Goal: Task Accomplishment & Management: Use online tool/utility

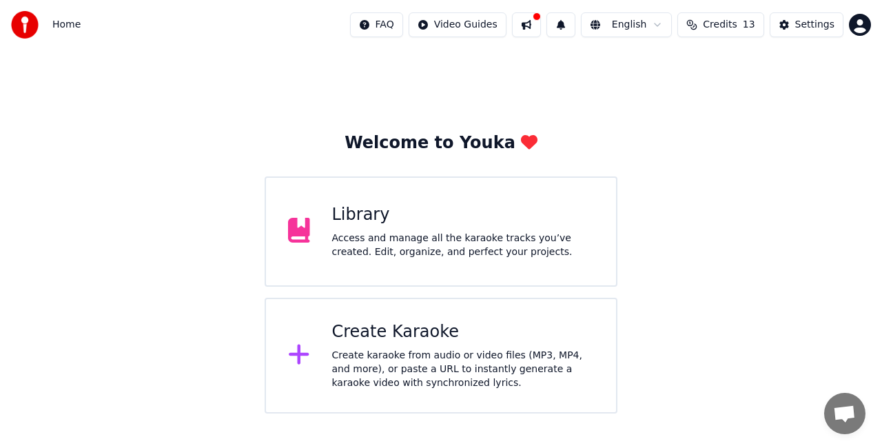
click at [442, 245] on div "Access and manage all the karaoke tracks you’ve created. Edit, organize, and pe…" at bounding box center [463, 246] width 263 height 28
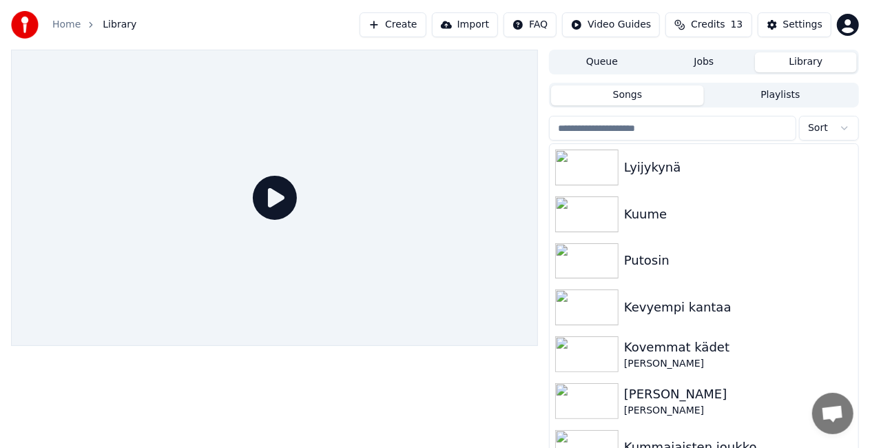
click at [398, 11] on div "Home Library Create Import FAQ Video Guides Credits 13 Settings" at bounding box center [435, 25] width 870 height 50
click at [402, 21] on button "Create" at bounding box center [393, 24] width 67 height 25
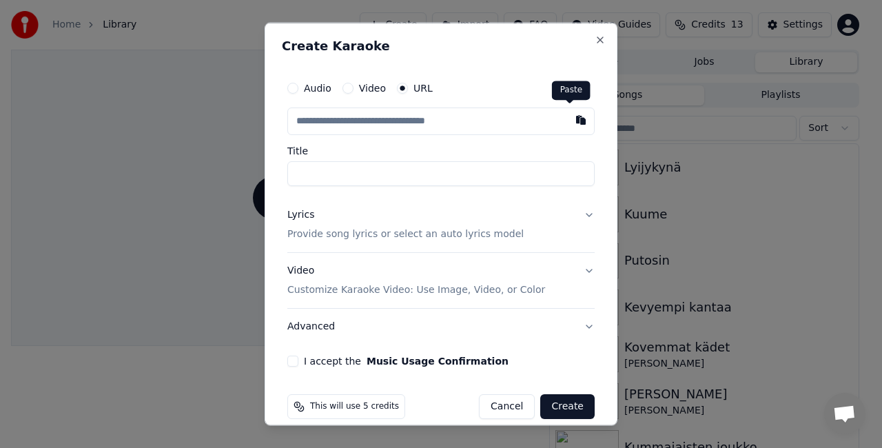
click at [567, 123] on button "button" at bounding box center [581, 120] width 28 height 25
type input "**********"
type input "*****"
click at [398, 178] on input "*****" at bounding box center [440, 173] width 307 height 25
click at [570, 221] on button "Lyrics Provide song lyrics or select an auto lyrics model" at bounding box center [440, 224] width 307 height 55
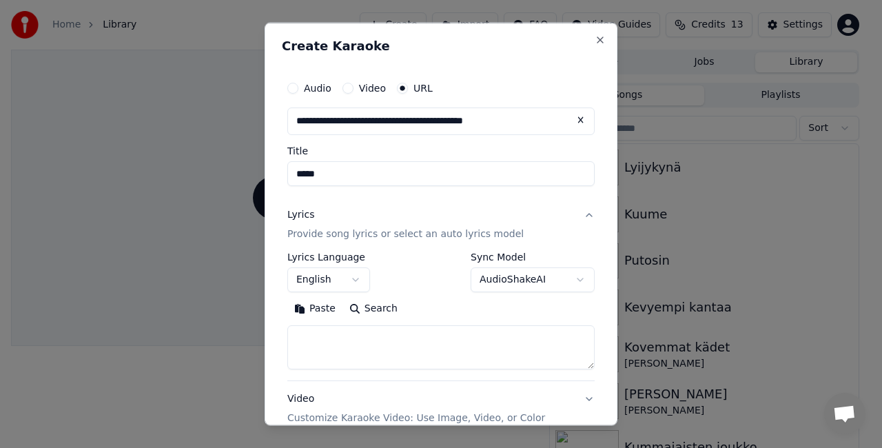
click at [365, 305] on button "Search" at bounding box center [374, 308] width 62 height 22
click at [347, 285] on button "English" at bounding box center [328, 279] width 83 height 25
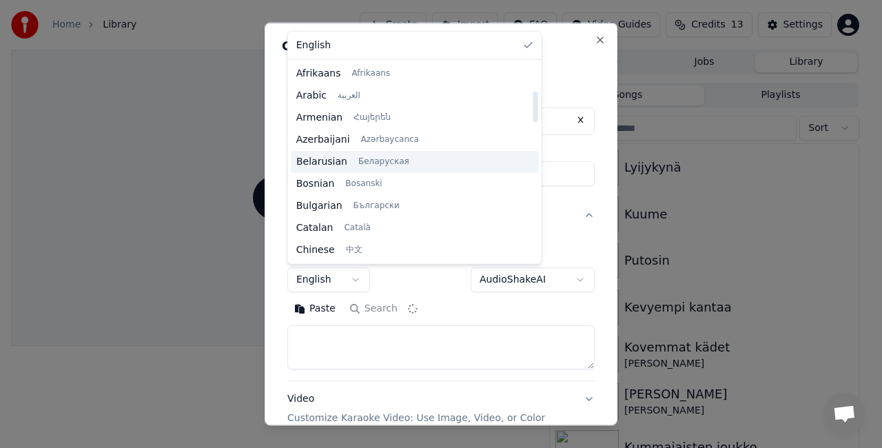
scroll to position [190, 0]
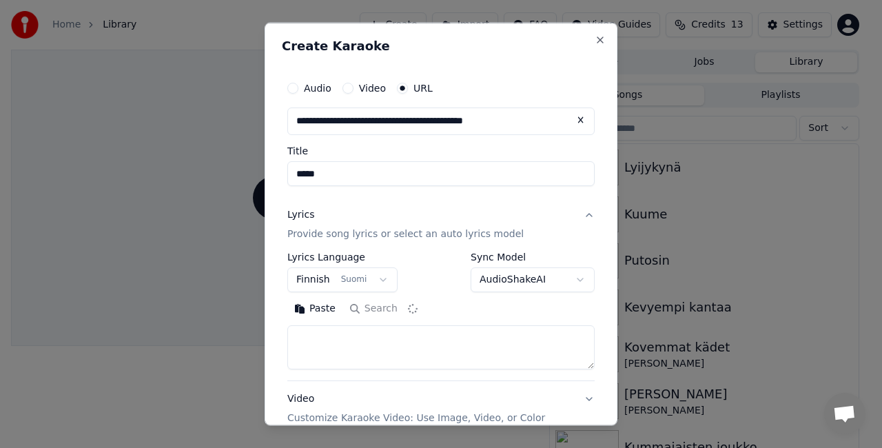
select select "**"
type textarea "**********"
click at [373, 301] on button "Clear" at bounding box center [376, 308] width 54 height 22
click at [422, 309] on div "Paste Search" at bounding box center [440, 308] width 307 height 22
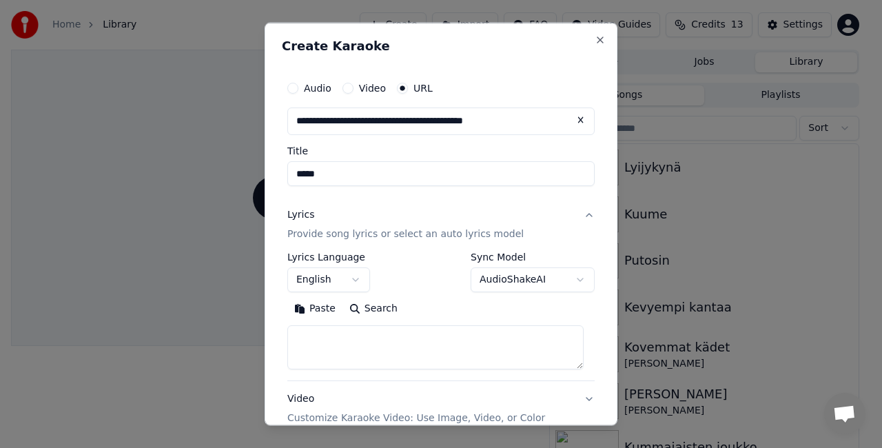
click at [401, 306] on div "Paste Search" at bounding box center [440, 308] width 307 height 22
click at [322, 302] on button "Paste" at bounding box center [314, 308] width 55 height 22
click at [431, 315] on button "Expand" at bounding box center [436, 308] width 65 height 22
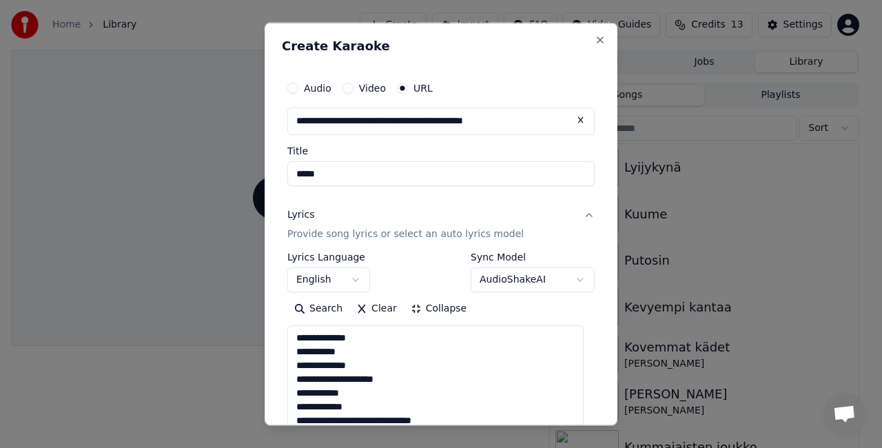
scroll to position [1, 0]
type textarea "**********"
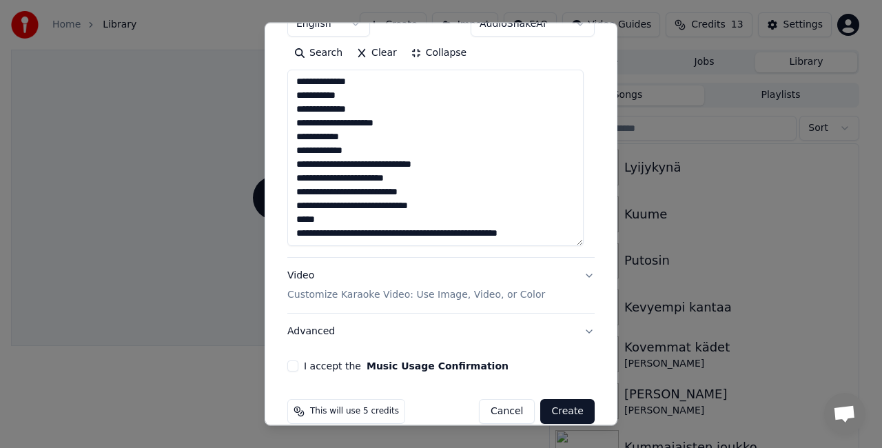
scroll to position [275, 0]
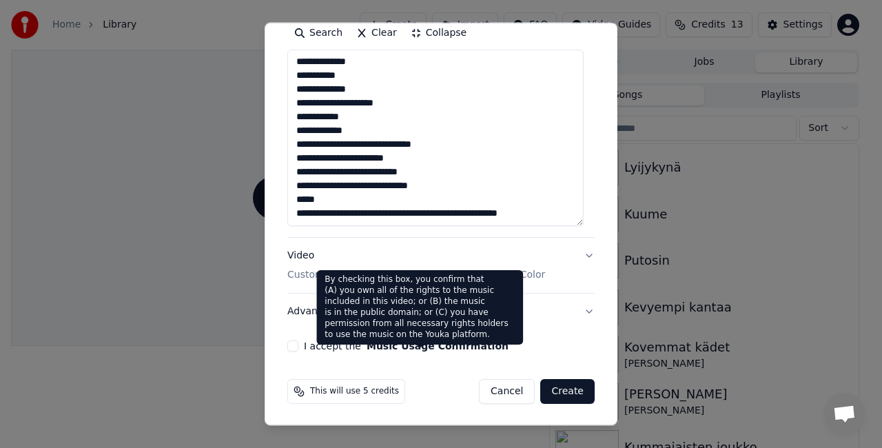
click at [401, 347] on button "Music Usage Confirmation" at bounding box center [438, 346] width 142 height 10
select select "**"
type textarea "**********"
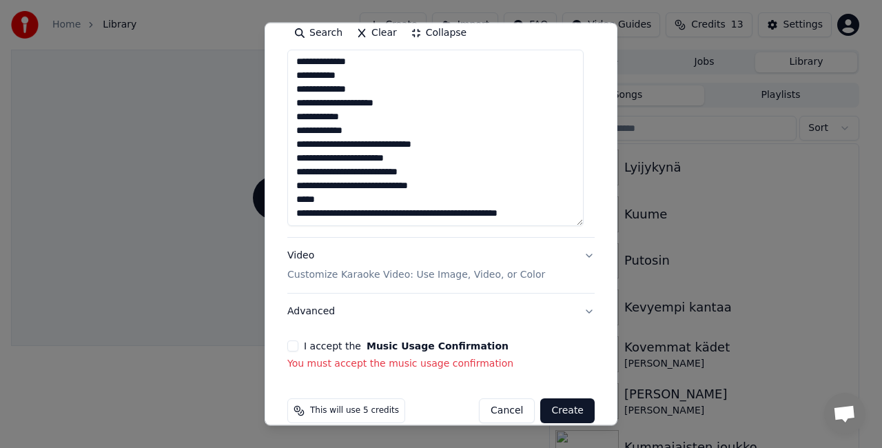
click at [300, 338] on div "**********" at bounding box center [441, 85] width 318 height 583
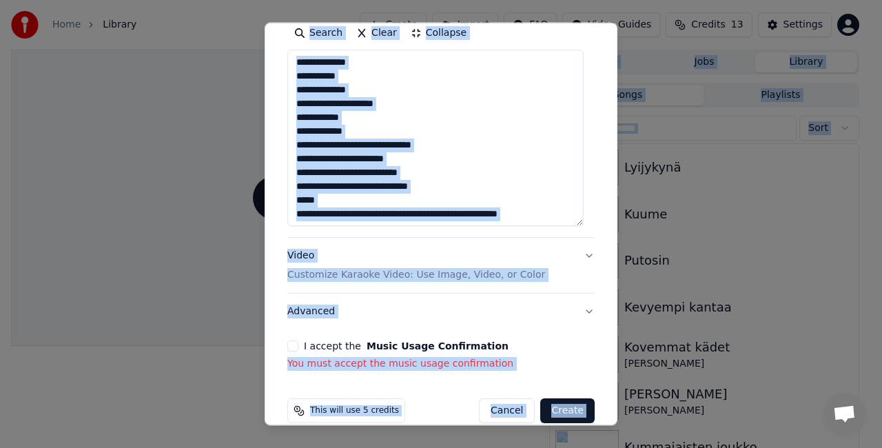
click at [331, 105] on textarea "**********" at bounding box center [435, 138] width 296 height 176
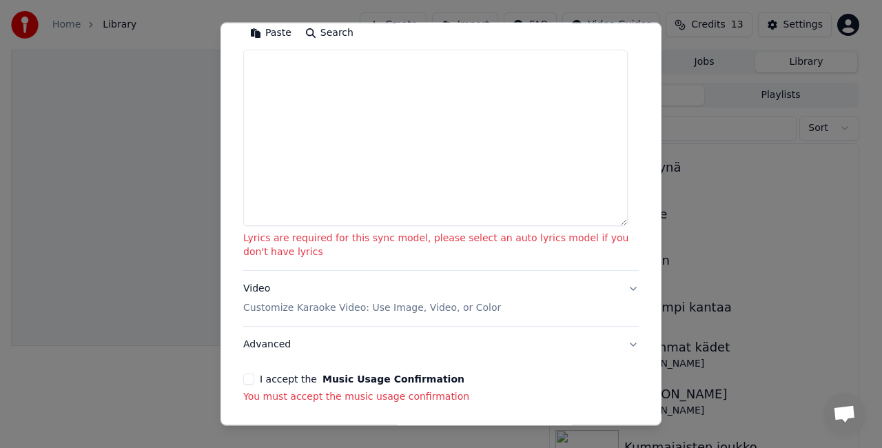
paste textarea "**********"
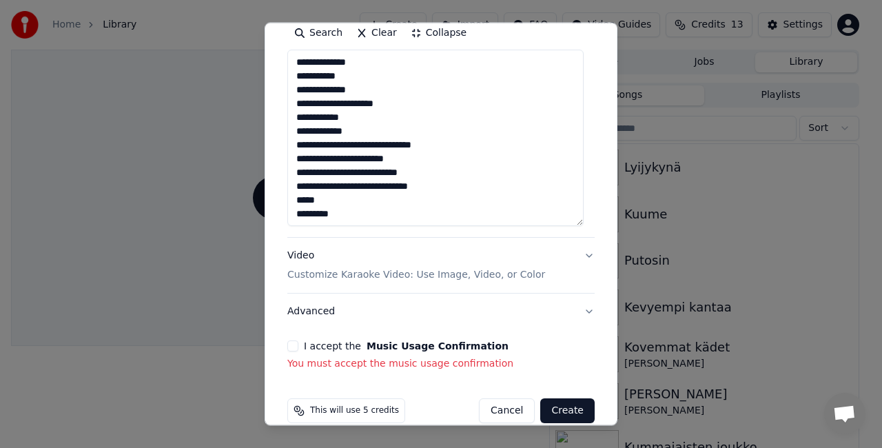
type textarea "**********"
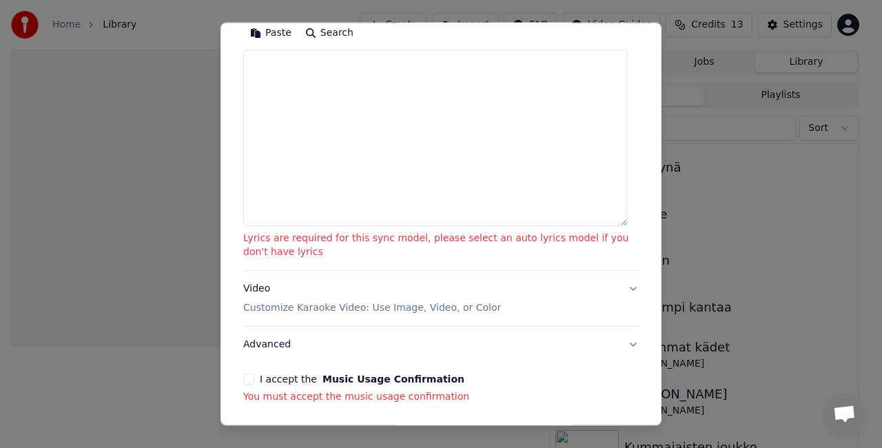
paste textarea "**********"
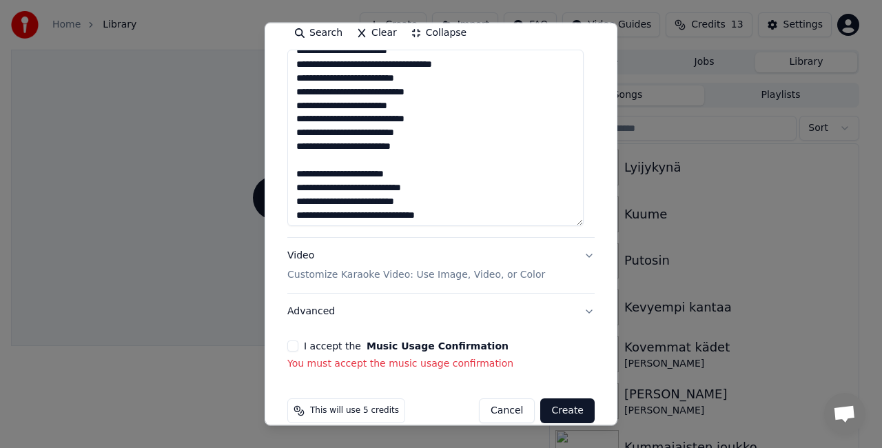
scroll to position [606, 0]
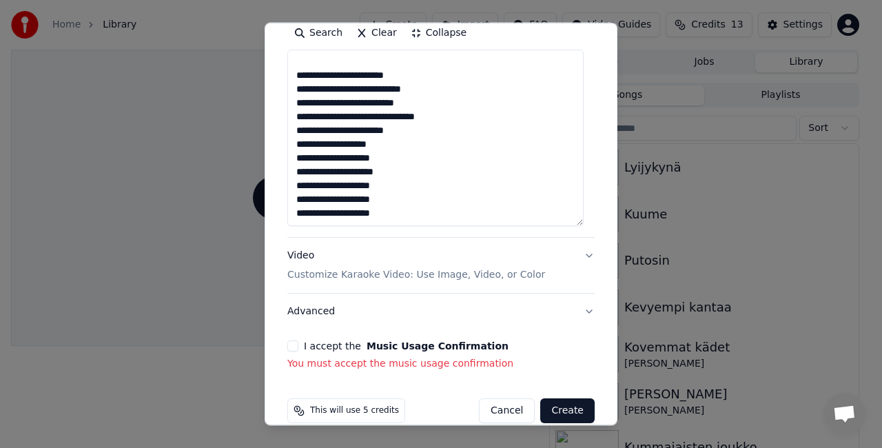
click at [320, 163] on textarea at bounding box center [435, 138] width 296 height 176
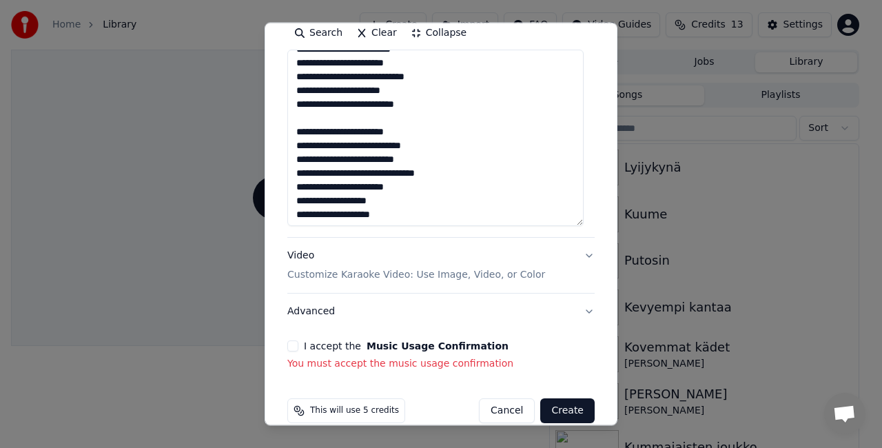
scroll to position [0, 0]
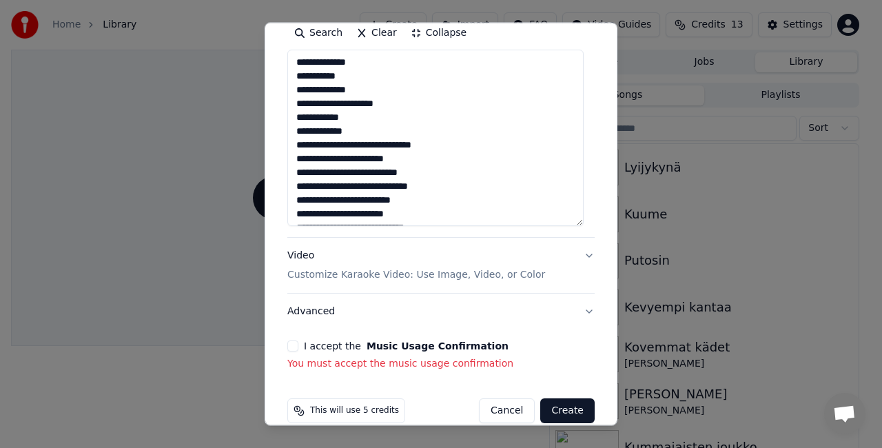
type textarea "**********"
click at [449, 32] on button "Collapse" at bounding box center [439, 33] width 70 height 22
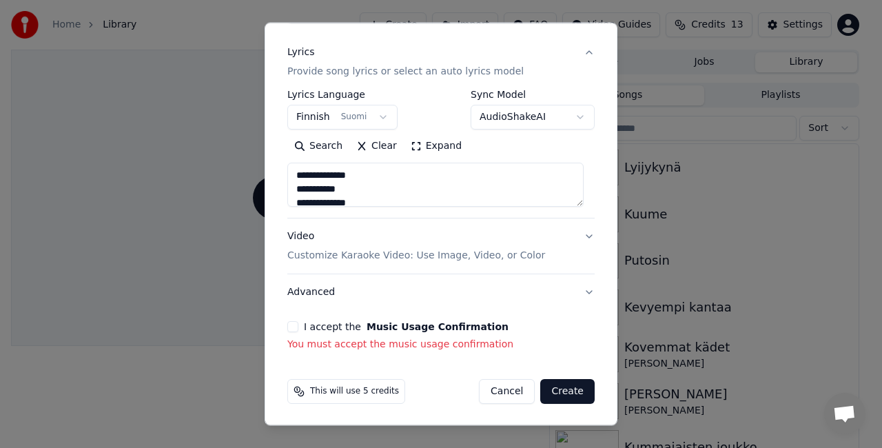
click at [292, 331] on button "I accept the Music Usage Confirmation" at bounding box center [292, 326] width 11 height 11
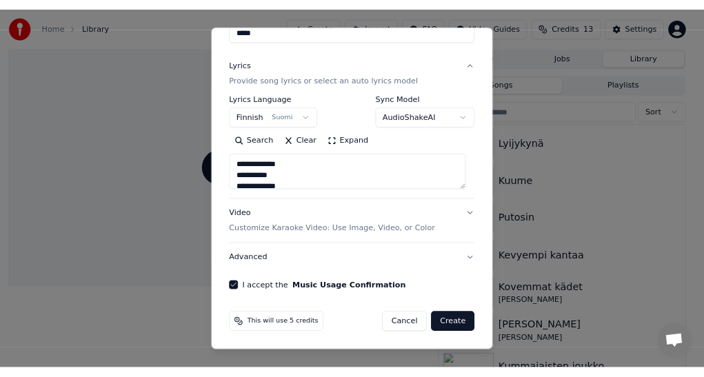
scroll to position [143, 0]
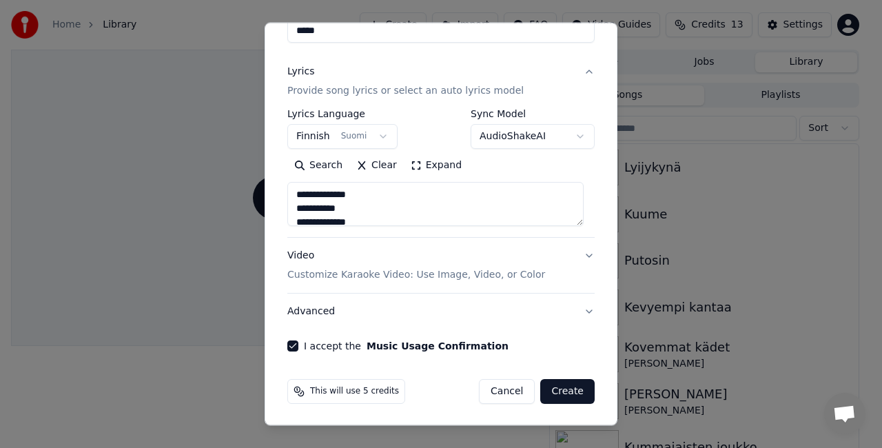
click at [563, 386] on button "Create" at bounding box center [567, 391] width 54 height 25
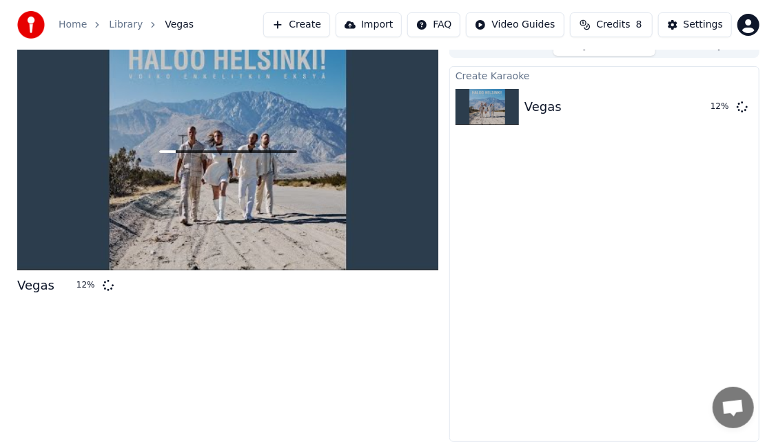
scroll to position [0, 0]
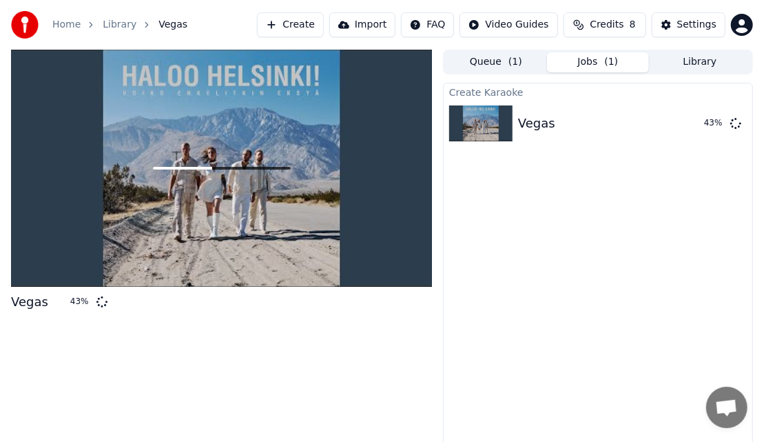
click at [293, 29] on button "Create" at bounding box center [290, 24] width 67 height 25
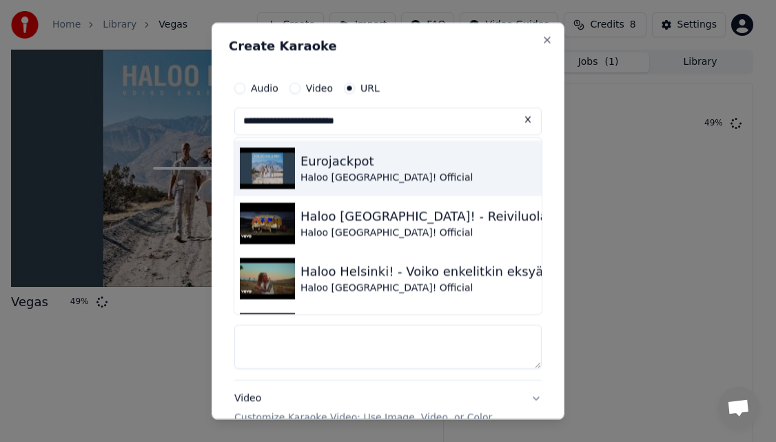
click at [353, 165] on div "Eurojackpot" at bounding box center [386, 160] width 172 height 19
type input "**********"
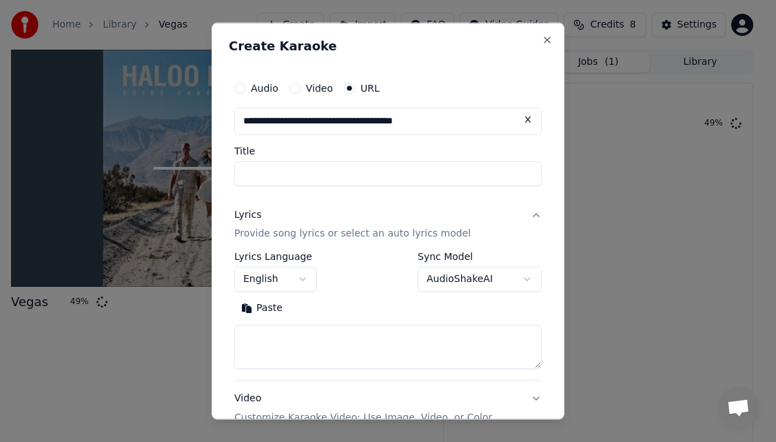
type input "**********"
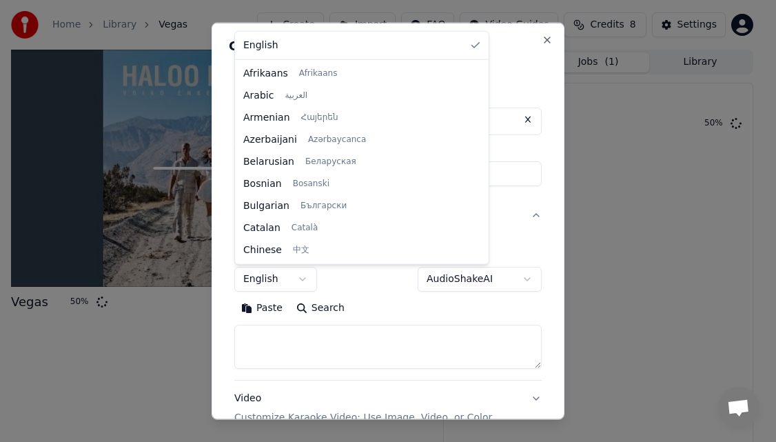
click at [290, 280] on body "**********" at bounding box center [382, 221] width 764 height 442
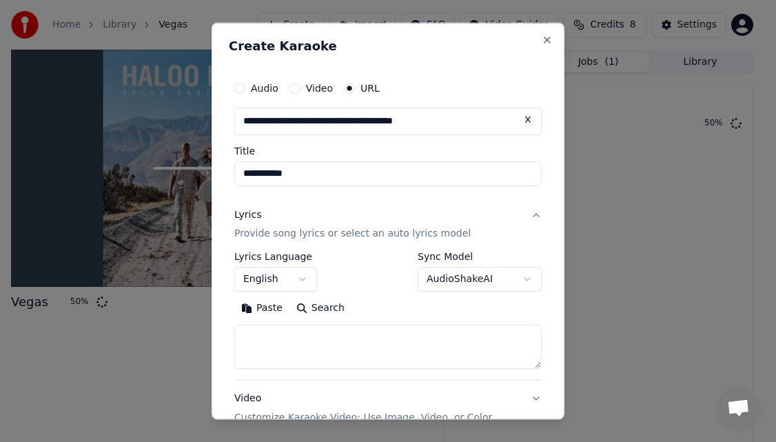
click at [319, 306] on body "**********" at bounding box center [382, 221] width 764 height 442
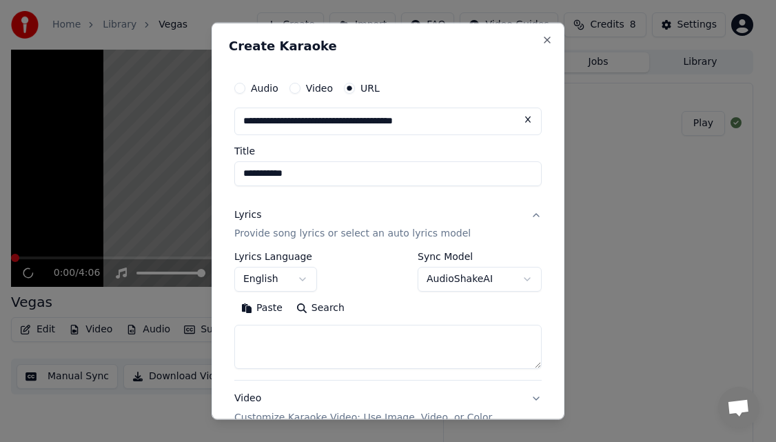
click at [310, 307] on button "Search" at bounding box center [320, 308] width 62 height 22
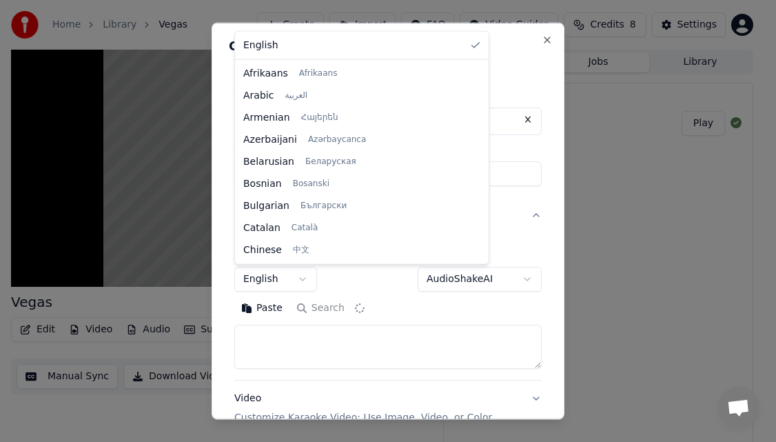
click at [294, 279] on body "**********" at bounding box center [382, 221] width 764 height 442
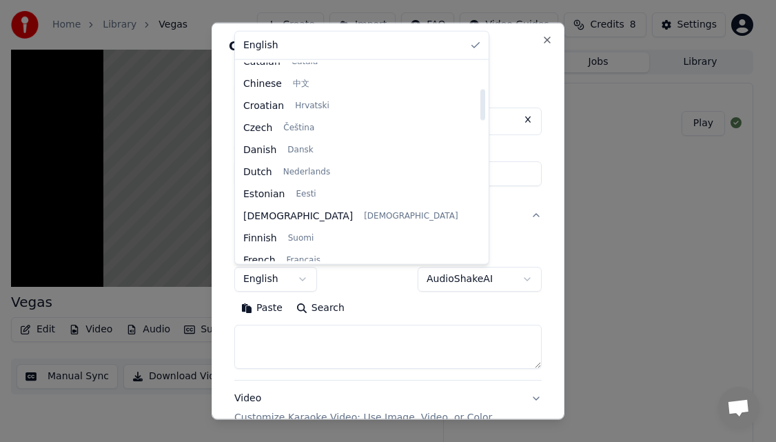
scroll to position [170, 0]
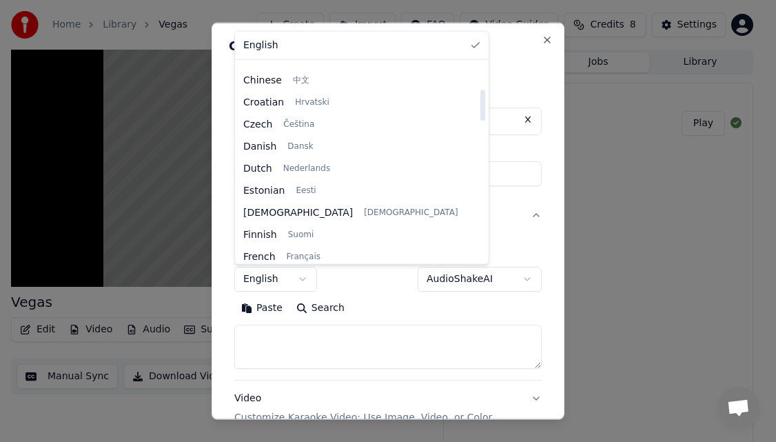
select select "**"
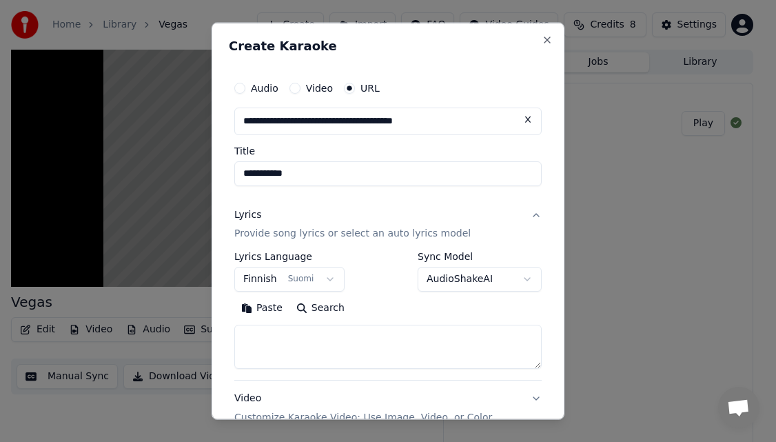
click at [314, 309] on button "Search" at bounding box center [320, 308] width 62 height 22
click at [272, 314] on button "Paste" at bounding box center [261, 308] width 55 height 22
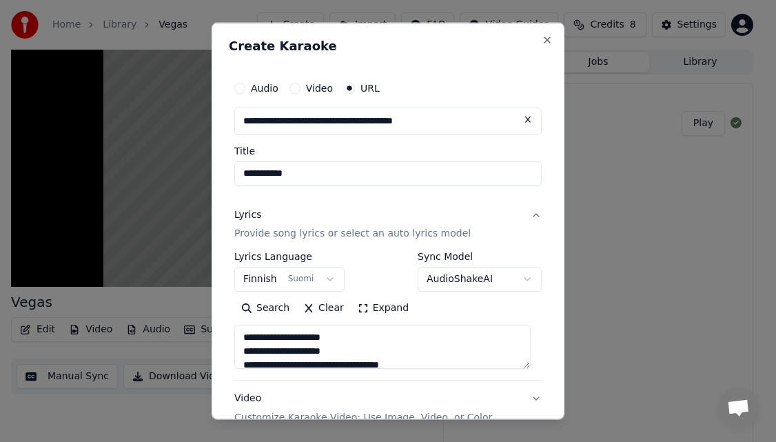
click at [386, 311] on button "Expand" at bounding box center [383, 308] width 65 height 22
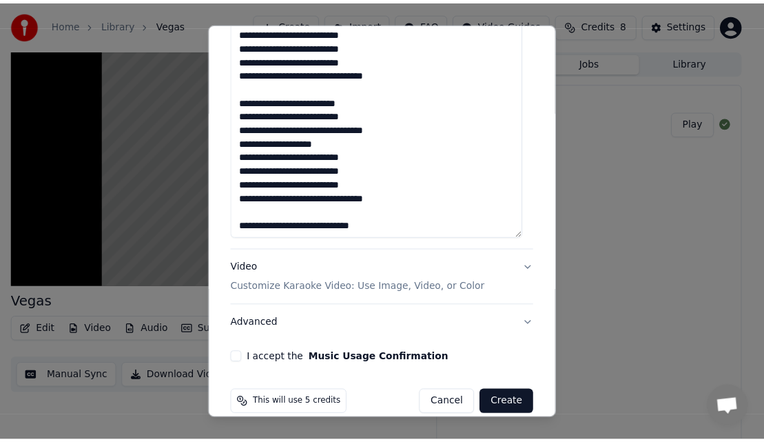
scroll to position [807, 0]
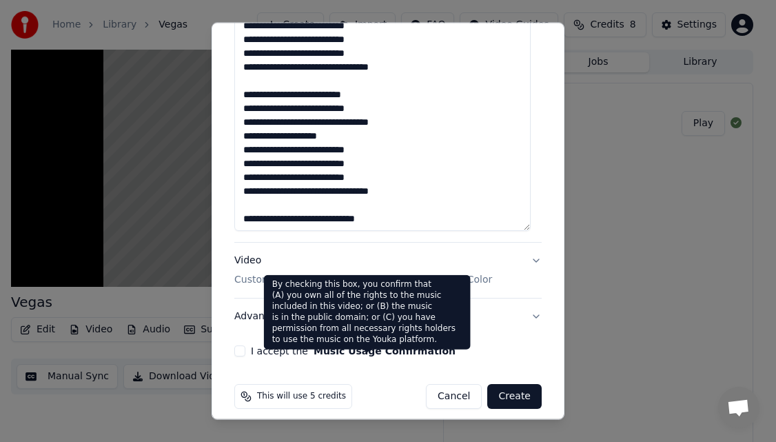
click at [356, 351] on button "Music Usage Confirmation" at bounding box center [385, 351] width 142 height 10
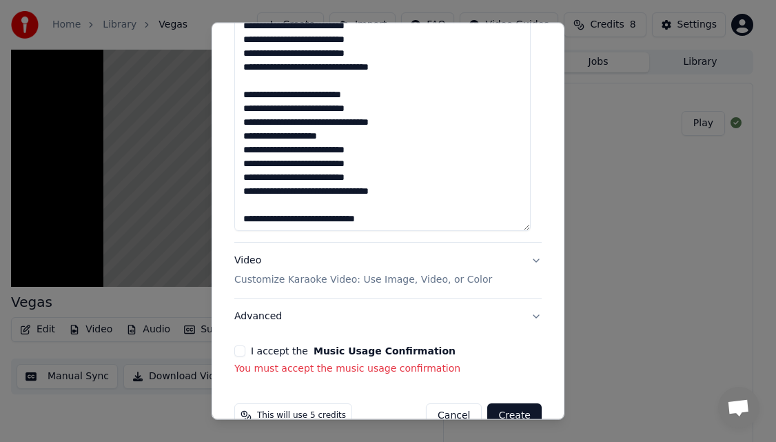
click at [239, 347] on button "I accept the Music Usage Confirmation" at bounding box center [239, 350] width 11 height 11
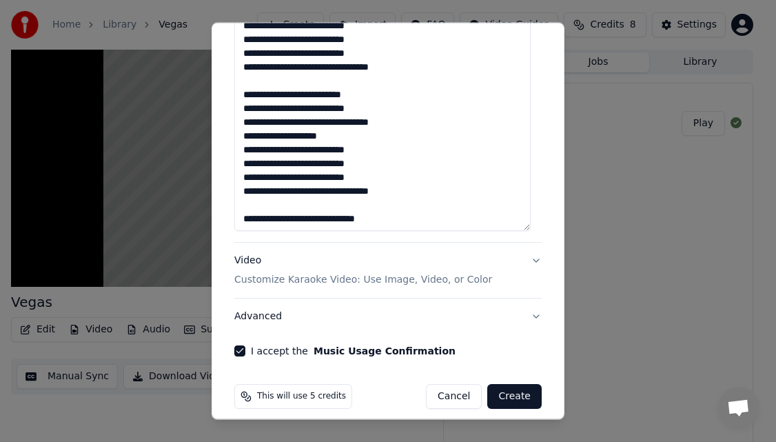
click at [522, 395] on button "Create" at bounding box center [514, 396] width 54 height 25
type textarea "**********"
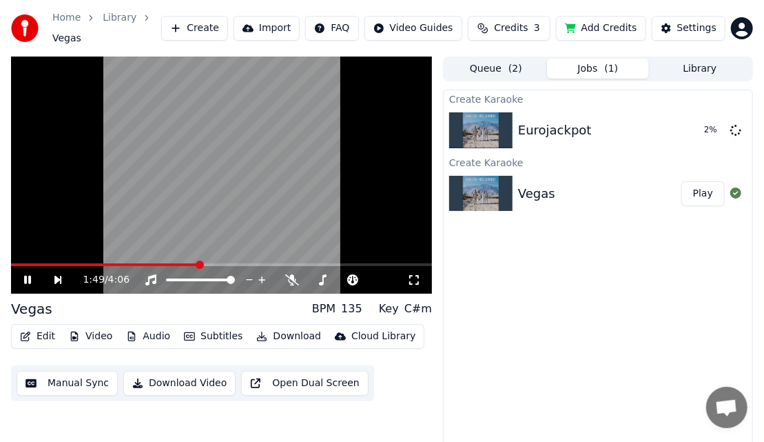
click at [298, 243] on video at bounding box center [221, 175] width 421 height 237
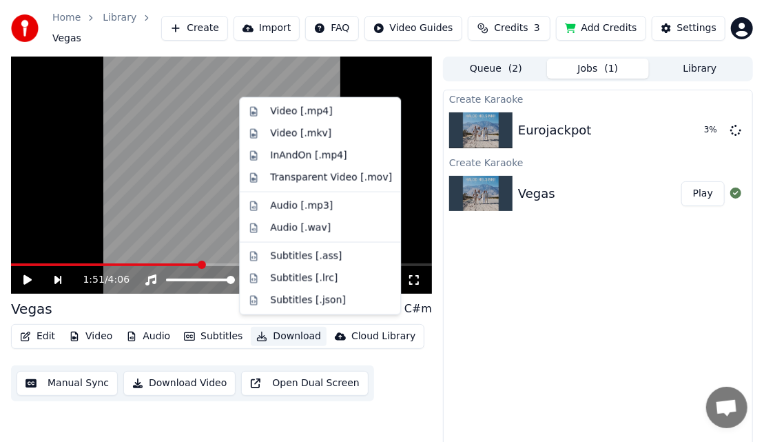
click at [273, 332] on button "Download" at bounding box center [289, 336] width 76 height 19
click at [316, 139] on div "Video [.mkv]" at bounding box center [300, 134] width 61 height 14
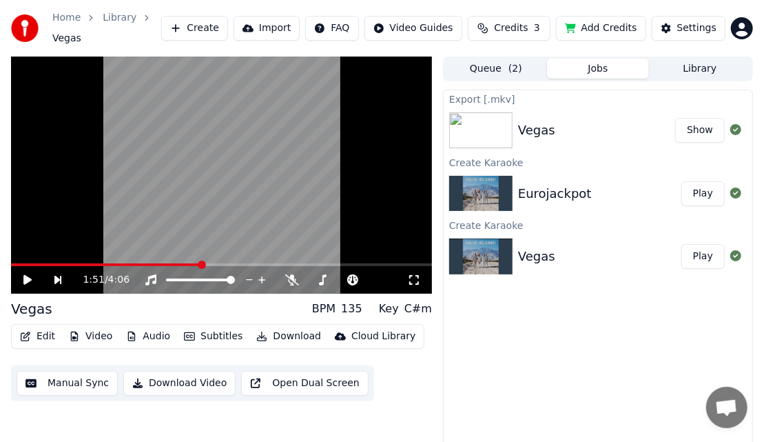
click at [699, 194] on button "Play" at bounding box center [703, 193] width 43 height 25
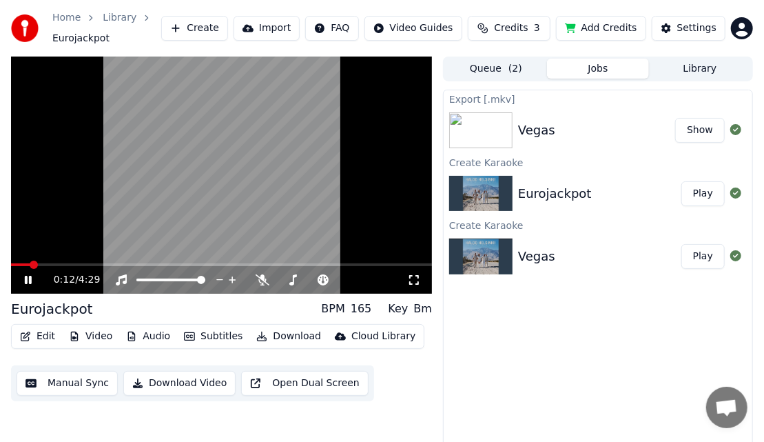
click at [252, 246] on video at bounding box center [221, 175] width 421 height 237
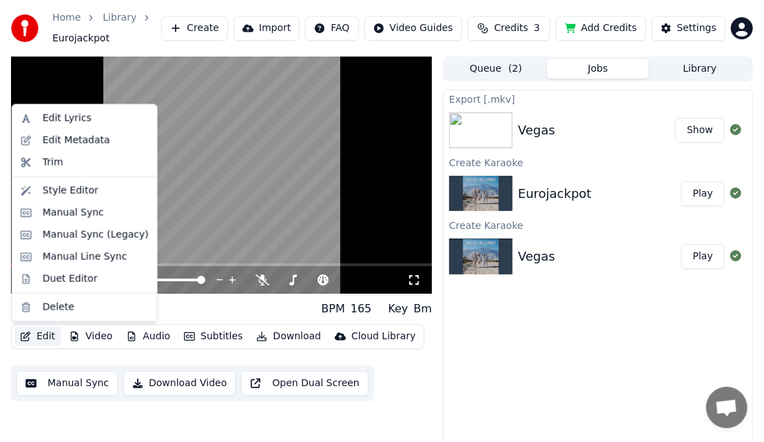
click at [40, 343] on button "Edit" at bounding box center [37, 336] width 46 height 19
click at [77, 207] on div "Manual Sync" at bounding box center [73, 213] width 61 height 14
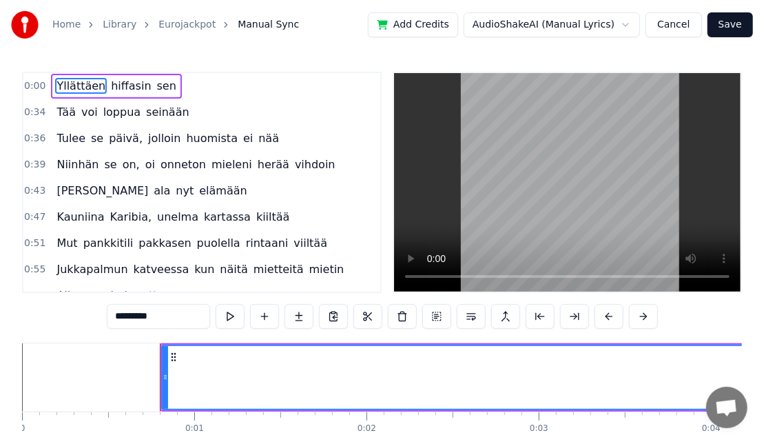
click at [239, 315] on button at bounding box center [230, 316] width 29 height 25
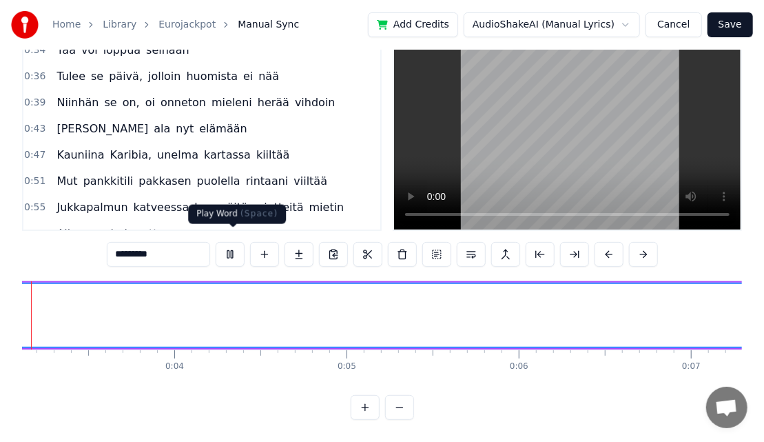
scroll to position [0, 487]
click at [238, 246] on button at bounding box center [230, 254] width 29 height 25
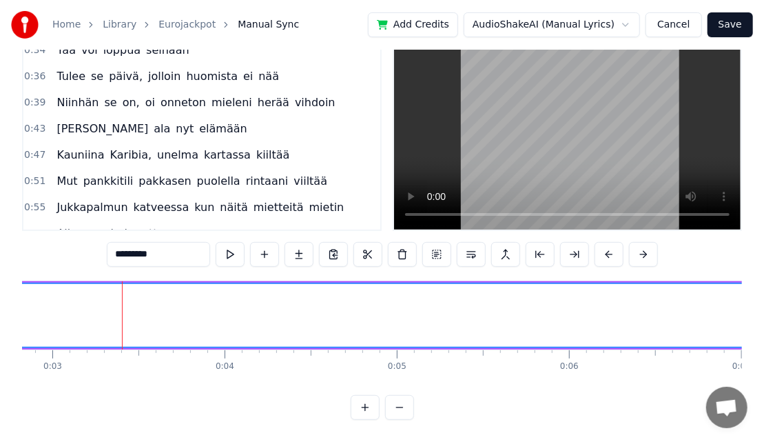
scroll to position [0, 0]
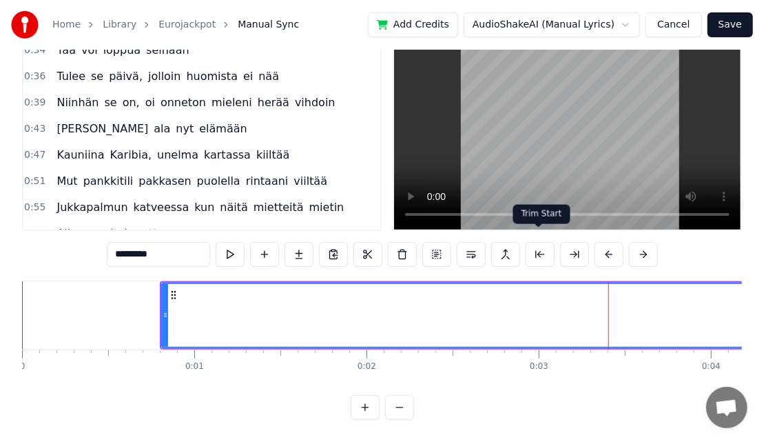
click at [548, 242] on button at bounding box center [540, 254] width 29 height 25
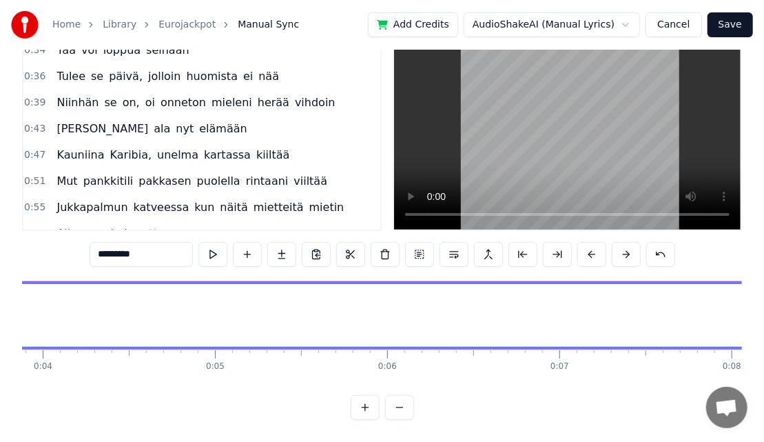
scroll to position [0, 669]
click at [557, 245] on button at bounding box center [557, 254] width 29 height 25
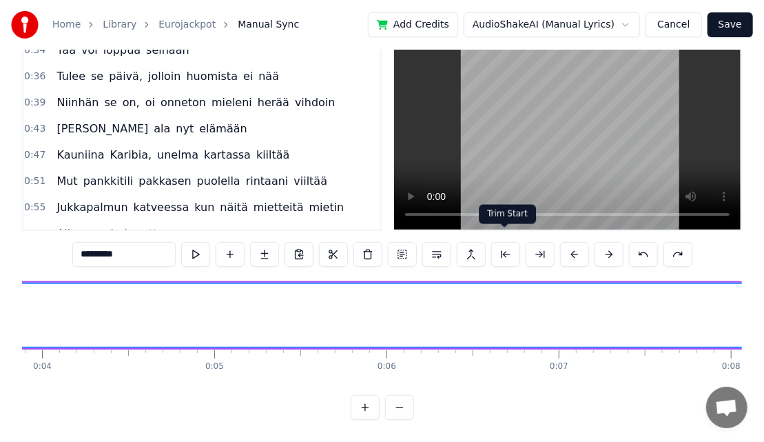
click at [514, 247] on button at bounding box center [505, 254] width 29 height 25
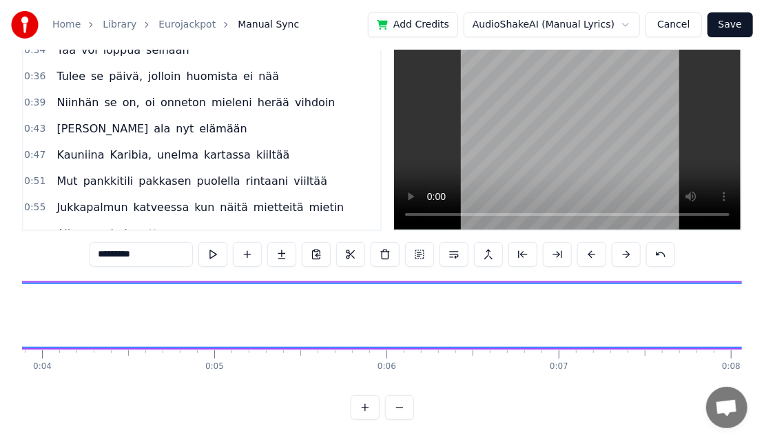
click at [514, 247] on button at bounding box center [523, 254] width 29 height 25
click at [520, 244] on button at bounding box center [523, 254] width 29 height 25
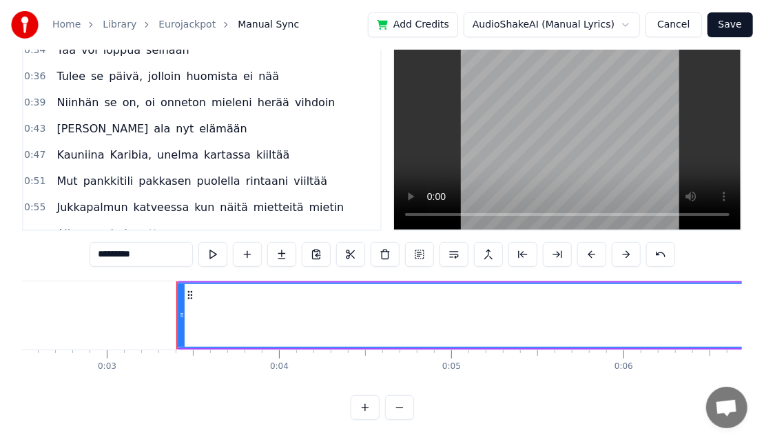
scroll to position [0, 427]
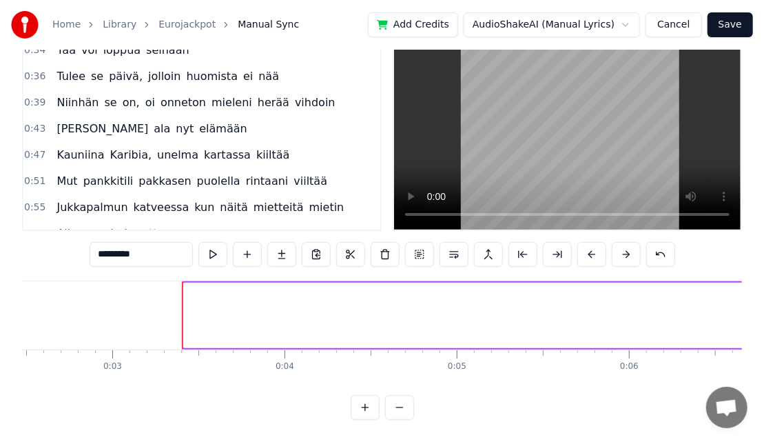
drag, startPoint x: 187, startPoint y: 310, endPoint x: 776, endPoint y: 341, distance: 589.4
click at [764, 341] on html "Home Library Eurojackpot Manual Sync Add Credits AudioShakeAI (Manual Lyrics) C…" at bounding box center [382, 190] width 764 height 504
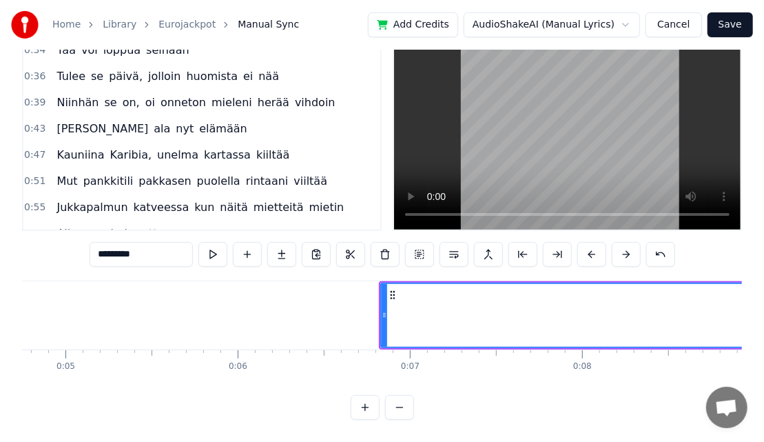
scroll to position [0, 817]
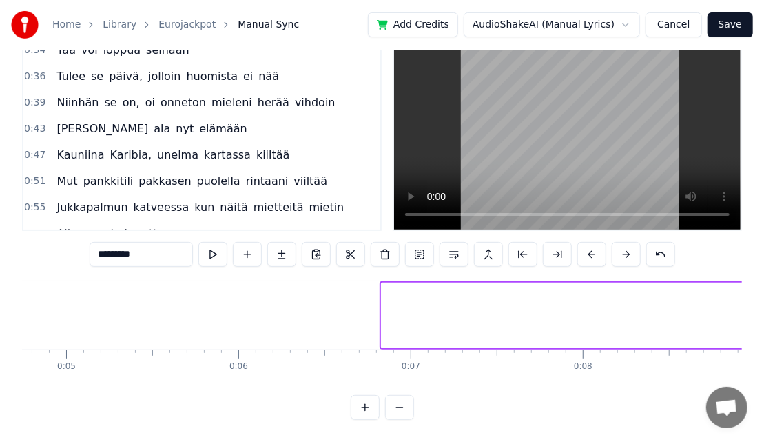
drag, startPoint x: 387, startPoint y: 309, endPoint x: 776, endPoint y: 360, distance: 392.0
click at [764, 360] on html "Home Library Eurojackpot Manual Sync Add Credits AudioShakeAI (Manual Lyrics) C…" at bounding box center [382, 190] width 764 height 504
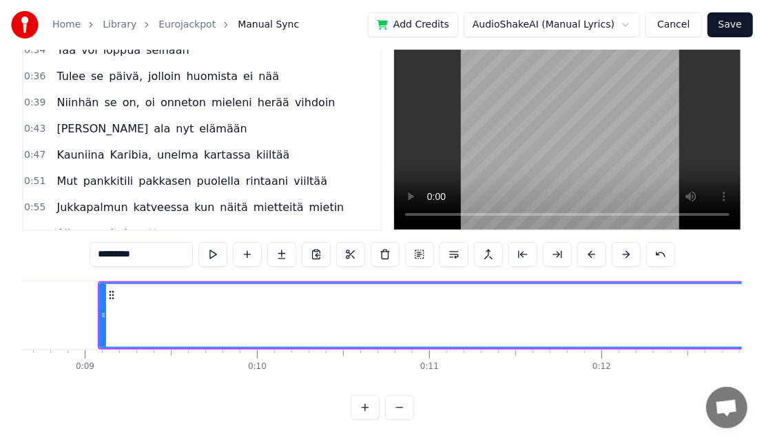
scroll to position [0, 1504]
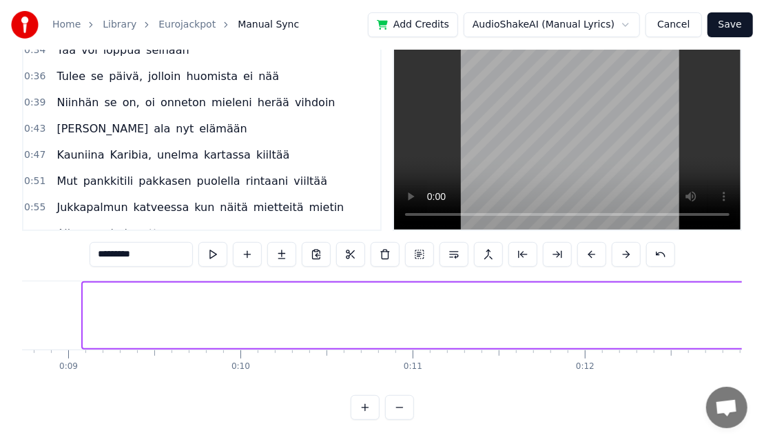
drag, startPoint x: 85, startPoint y: 305, endPoint x: 776, endPoint y: 331, distance: 691.7
click at [764, 331] on html "Home Library Eurojackpot Manual Sync Add Credits AudioShakeAI (Manual Lyrics) C…" at bounding box center [382, 190] width 764 height 504
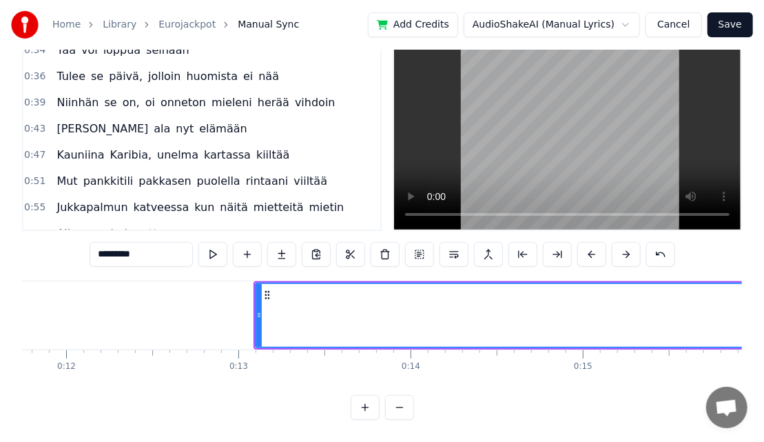
scroll to position [0, 2022]
drag, startPoint x: 264, startPoint y: 304, endPoint x: 533, endPoint y: 300, distance: 269.5
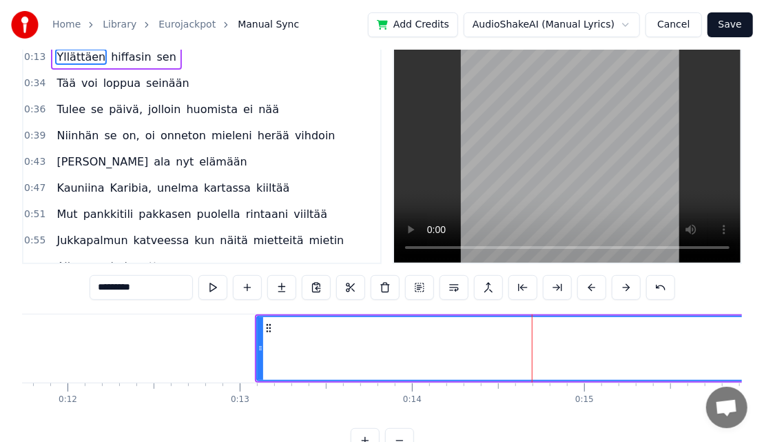
scroll to position [0, 0]
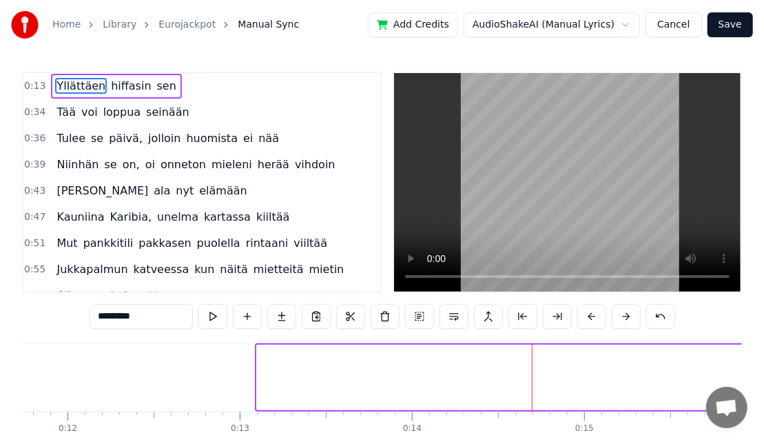
drag, startPoint x: 258, startPoint y: 376, endPoint x: 764, endPoint y: 379, distance: 506.5
click at [764, 379] on html "Home Library Eurojackpot Manual Sync Add Credits AudioShakeAI (Manual Lyrics) C…" at bounding box center [382, 252] width 764 height 504
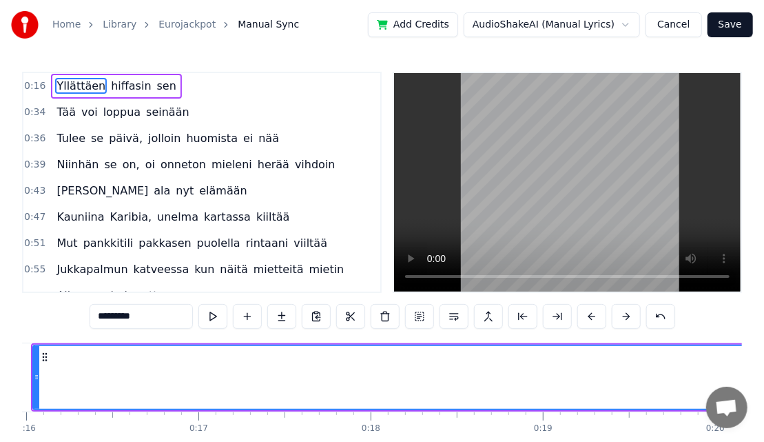
scroll to position [0, 2759]
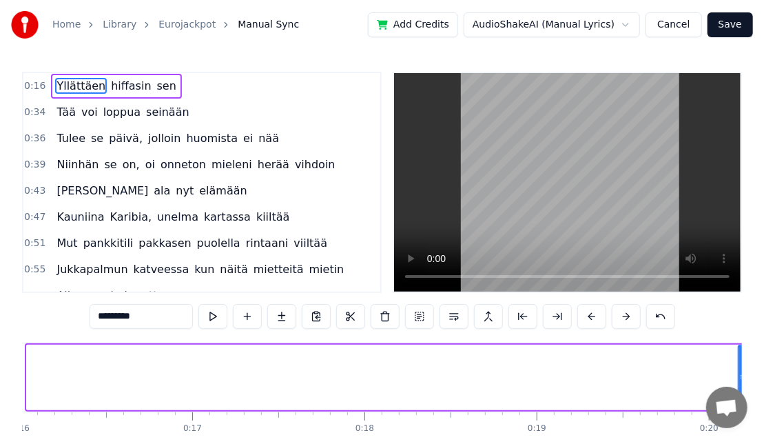
drag, startPoint x: 29, startPoint y: 384, endPoint x: 741, endPoint y: 413, distance: 712.5
click at [741, 413] on body "Home Library Eurojackpot Manual Sync Add Credits AudioShakeAI (Manual Lyrics) C…" at bounding box center [382, 241] width 764 height 482
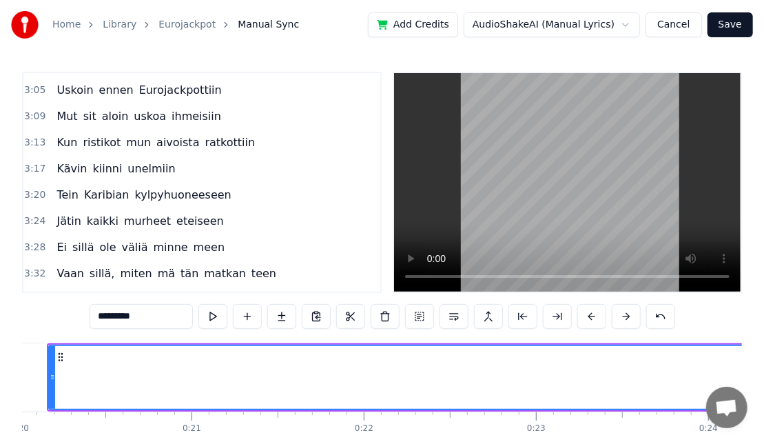
scroll to position [0, 3449]
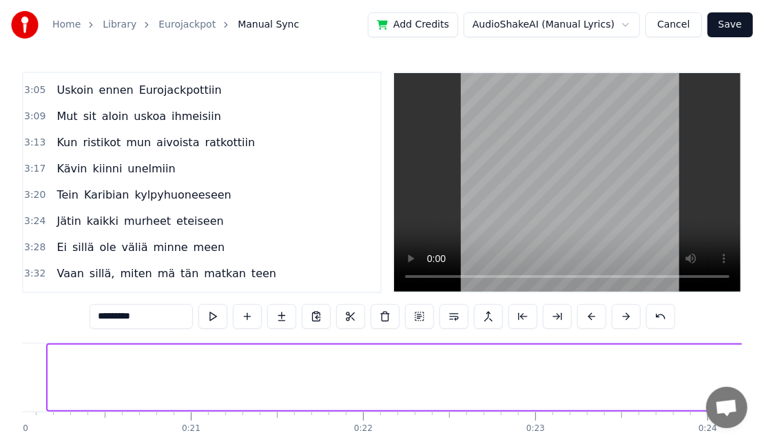
drag, startPoint x: 51, startPoint y: 377, endPoint x: 776, endPoint y: 420, distance: 726.3
click at [764, 420] on html "Home Library Eurojackpot Manual Sync Add Credits AudioShakeAI (Manual Lyrics) C…" at bounding box center [382, 252] width 764 height 504
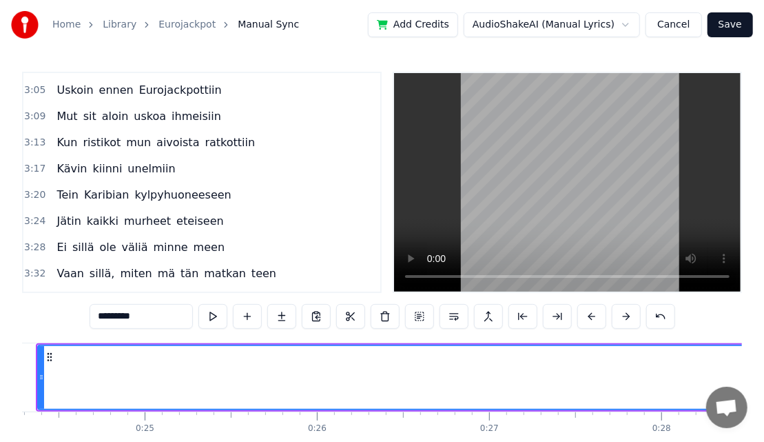
scroll to position [0, 4187]
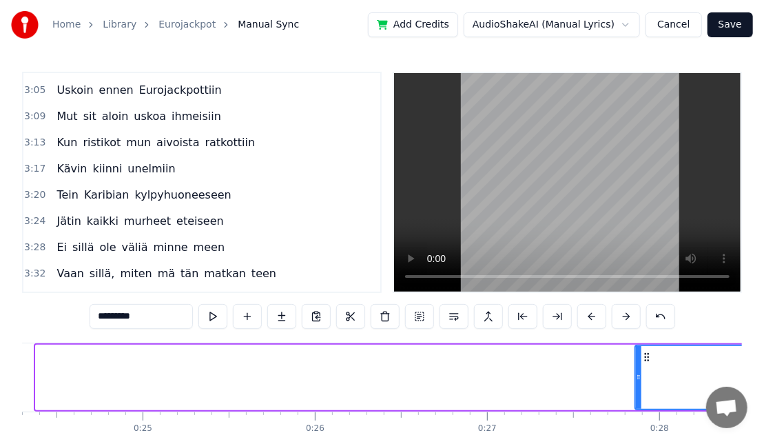
drag, startPoint x: 39, startPoint y: 373, endPoint x: 638, endPoint y: 376, distance: 599.6
click at [638, 376] on icon at bounding box center [639, 376] width 6 height 11
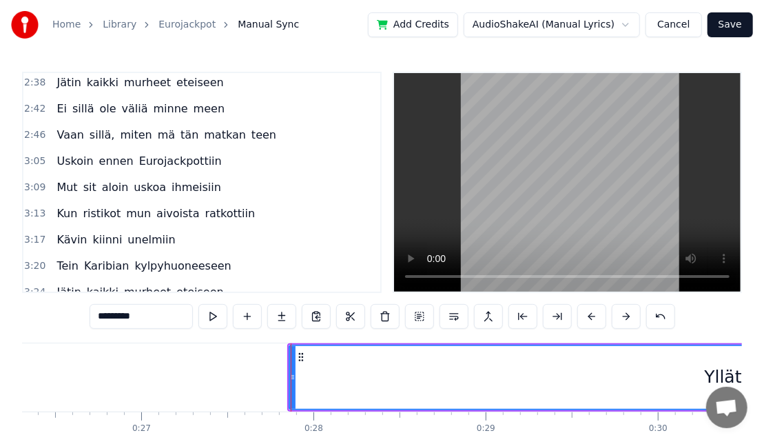
scroll to position [0, 4562]
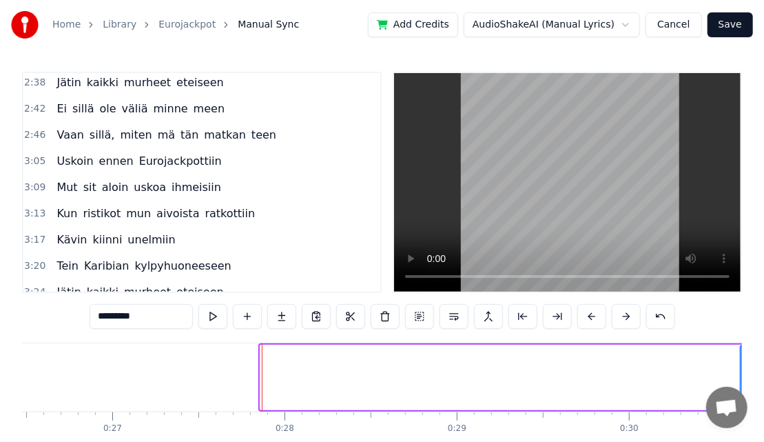
drag, startPoint x: 261, startPoint y: 375, endPoint x: 742, endPoint y: 398, distance: 480.9
click at [742, 398] on body "Home Library Eurojackpot Manual Sync Add Credits AudioShakeAI (Manual Lyrics) C…" at bounding box center [382, 241] width 764 height 482
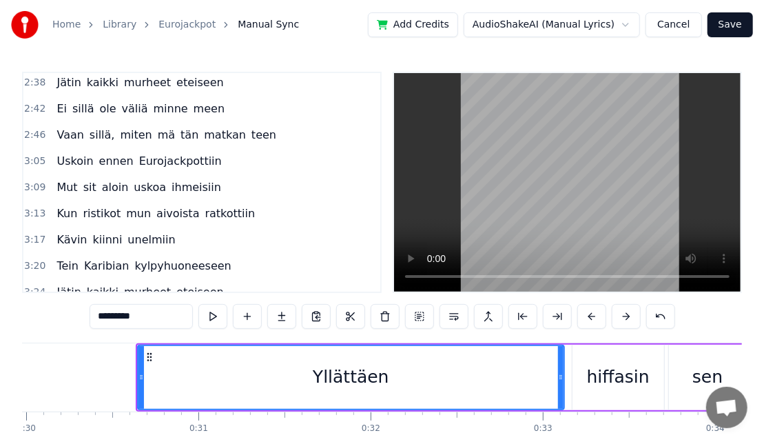
scroll to position [0, 5167]
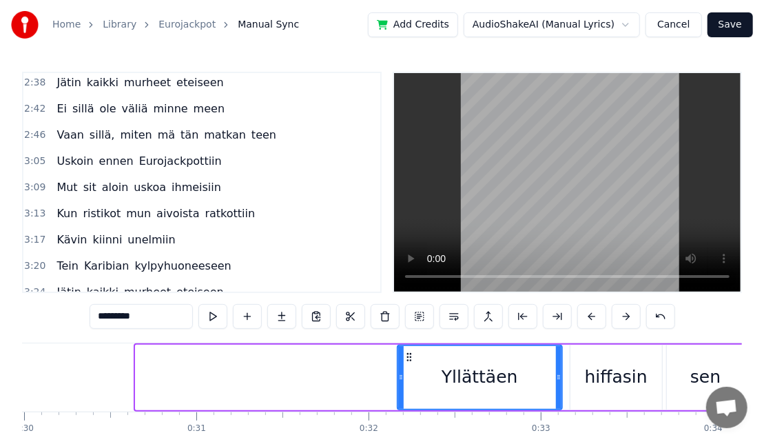
drag, startPoint x: 139, startPoint y: 380, endPoint x: 402, endPoint y: 386, distance: 262.6
click at [402, 386] on div at bounding box center [401, 377] width 6 height 63
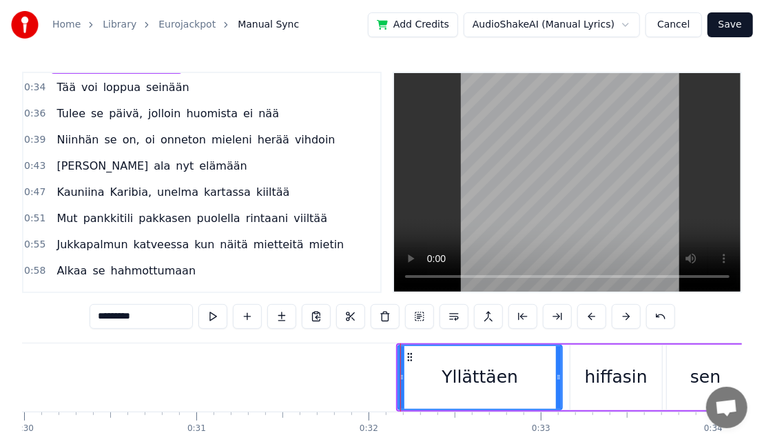
scroll to position [0, 0]
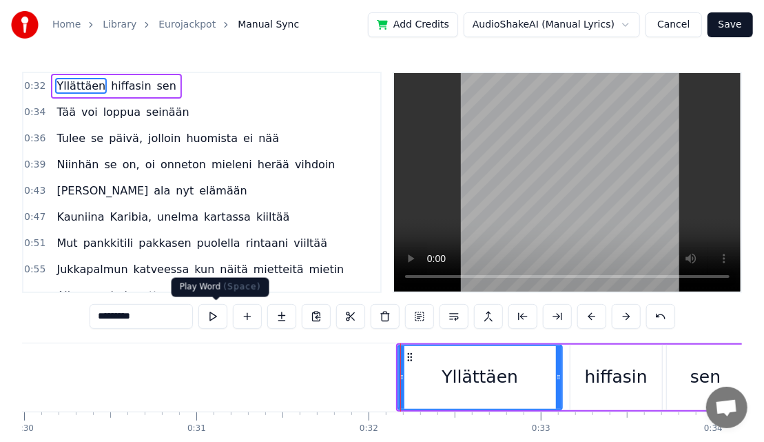
click at [217, 311] on button at bounding box center [212, 316] width 29 height 25
click at [218, 310] on button at bounding box center [212, 316] width 29 height 25
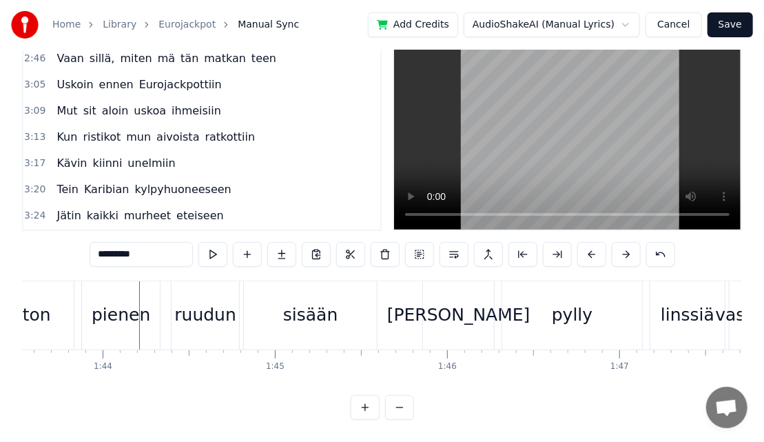
scroll to position [965, 0]
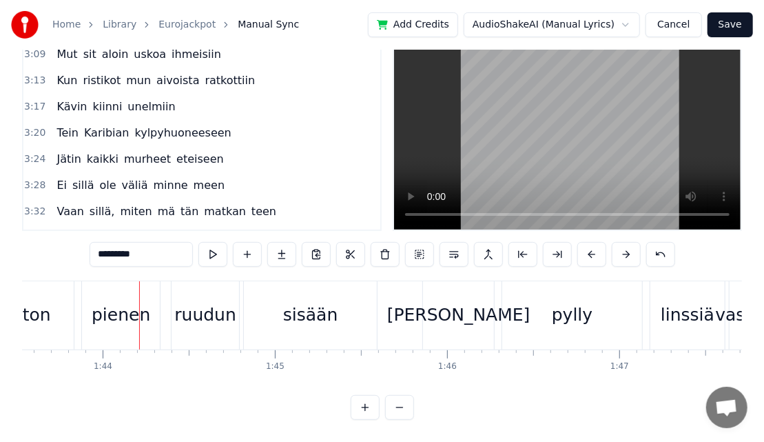
click at [75, 229] on span "Kaadan" at bounding box center [77, 237] width 44 height 16
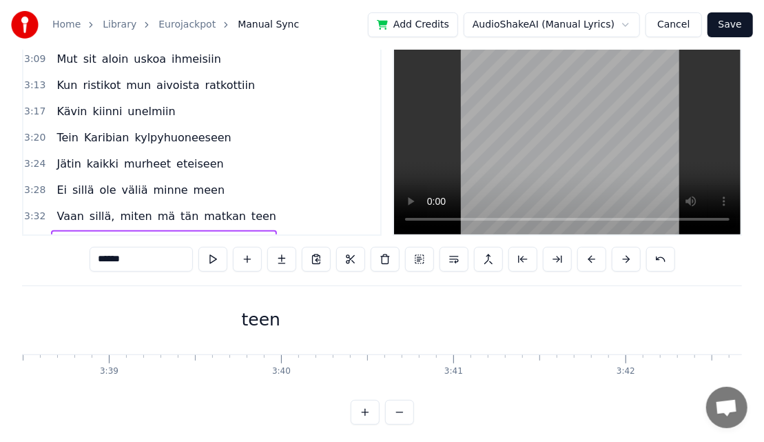
scroll to position [0, 38498]
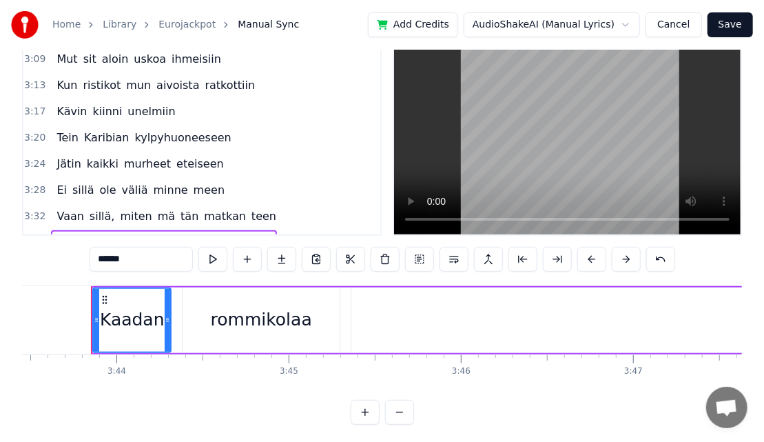
click at [226, 263] on button at bounding box center [212, 259] width 29 height 25
click at [76, 234] on span "Kaadan" at bounding box center [77, 242] width 44 height 16
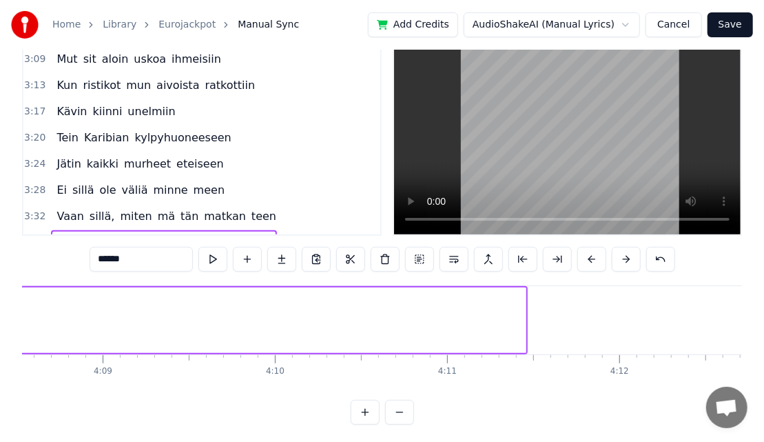
scroll to position [0, 42830]
click at [553, 259] on button at bounding box center [557, 259] width 29 height 25
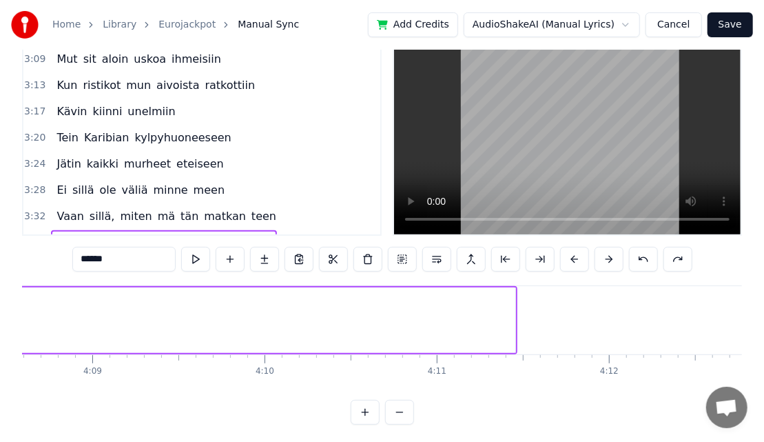
click at [186, 234] on span "kylpyammeeseen" at bounding box center [223, 242] width 100 height 16
type input "**********"
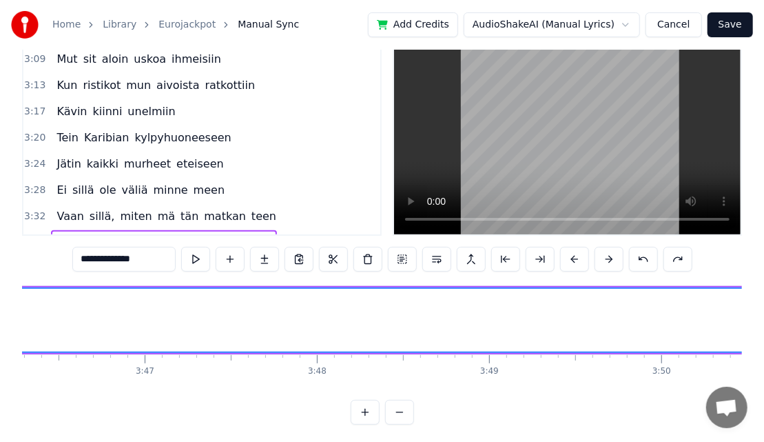
scroll to position [0, 38757]
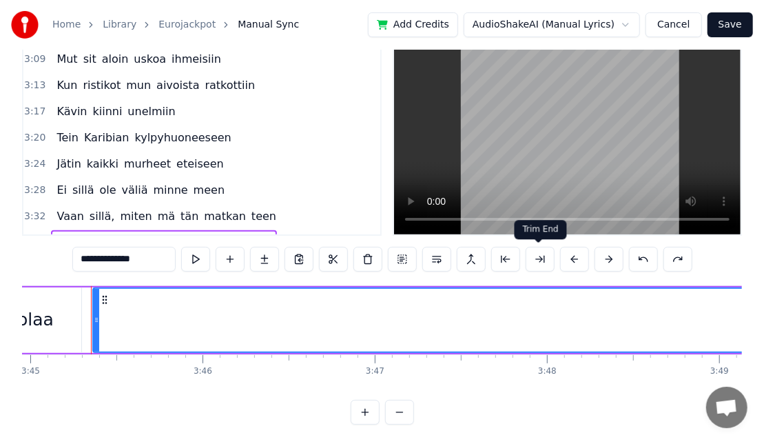
click at [548, 258] on button at bounding box center [540, 259] width 29 height 25
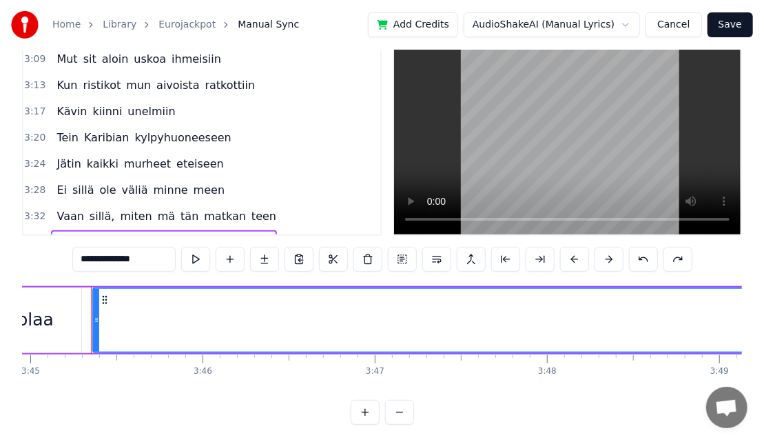
click at [548, 258] on button at bounding box center [540, 259] width 29 height 25
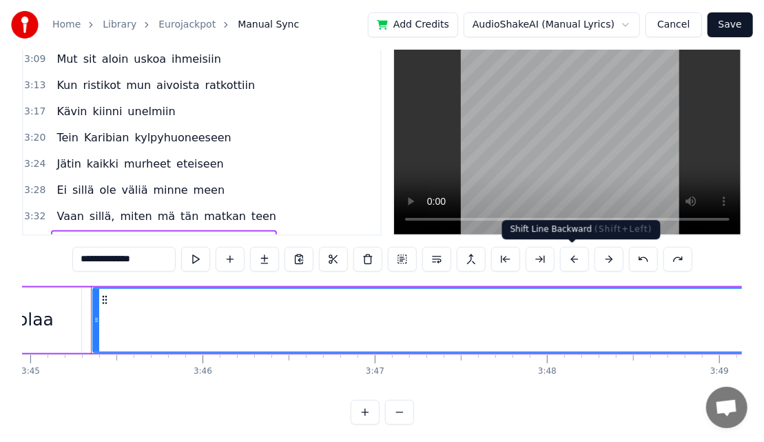
click at [565, 263] on button at bounding box center [574, 259] width 29 height 25
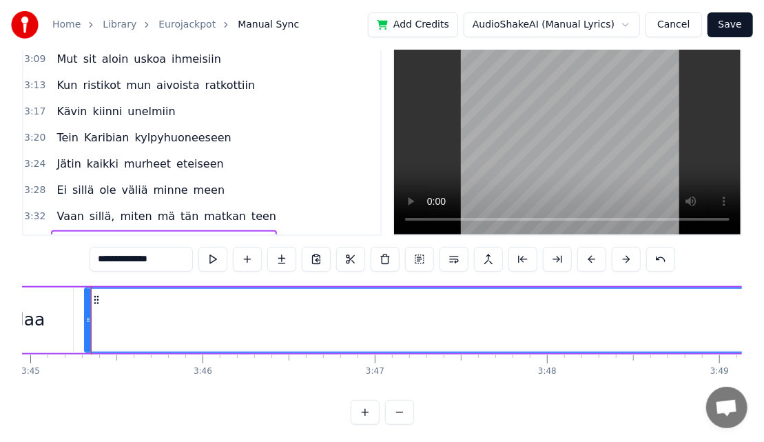
click at [565, 263] on button at bounding box center [557, 259] width 29 height 25
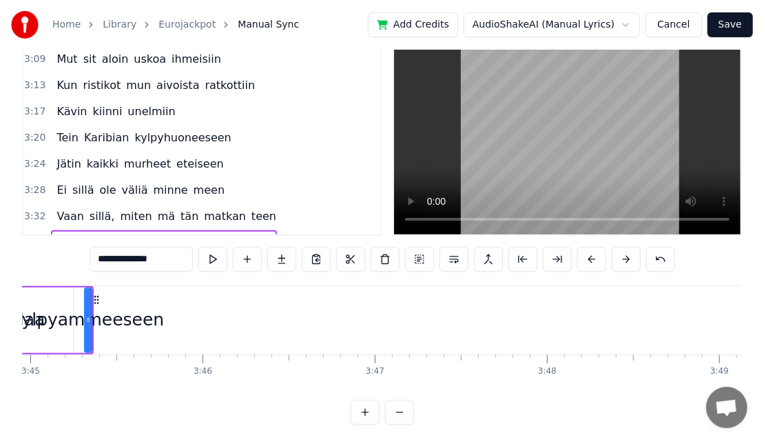
click at [565, 263] on button at bounding box center [557, 259] width 29 height 25
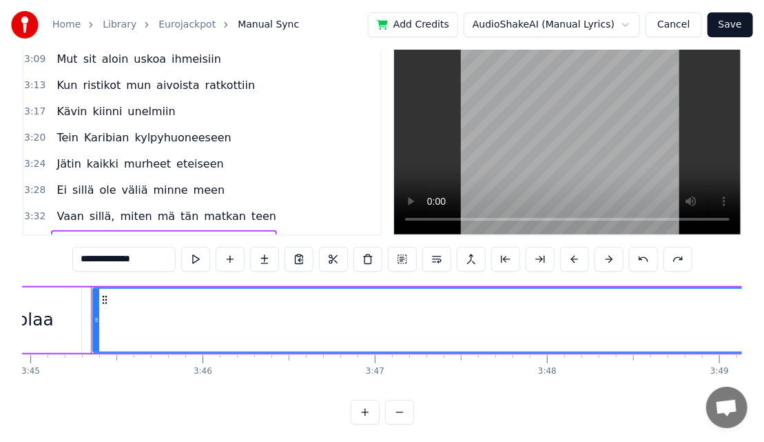
click at [178, 232] on div "Kaadan rommikolaa kylpyammeeseen" at bounding box center [163, 242] width 225 height 25
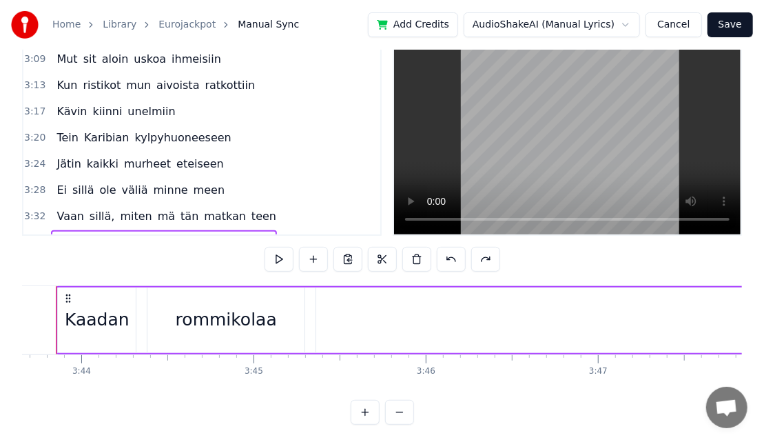
scroll to position [0, 38498]
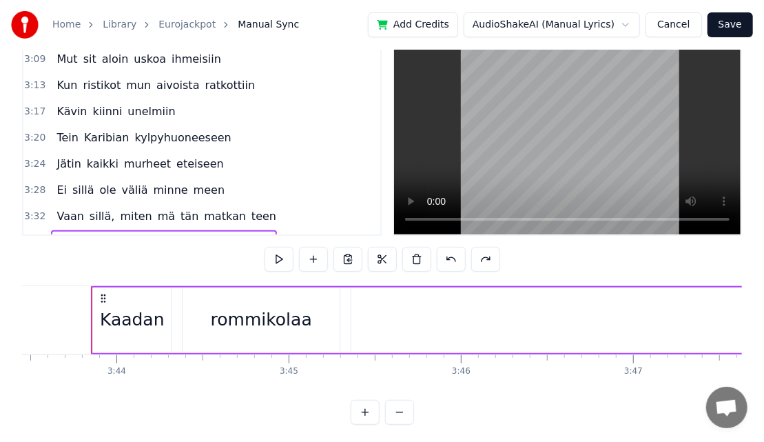
click at [178, 234] on span "kylpyammeeseen" at bounding box center [223, 242] width 100 height 16
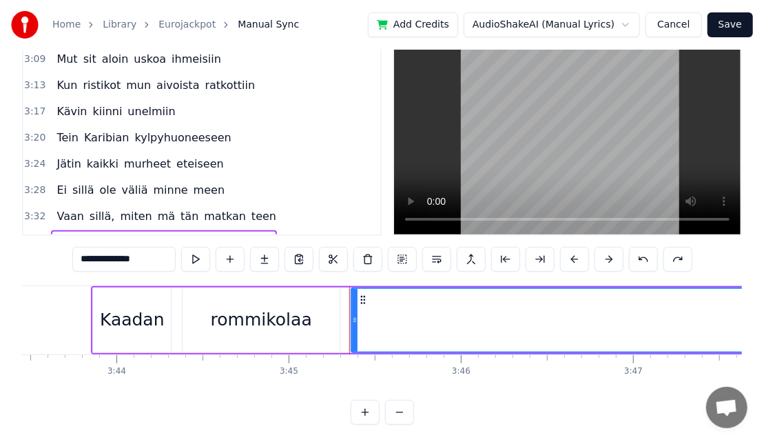
click at [531, 264] on button at bounding box center [540, 259] width 29 height 25
click at [541, 251] on button at bounding box center [540, 259] width 29 height 25
click at [543, 262] on button at bounding box center [540, 259] width 29 height 25
click at [404, 261] on button at bounding box center [402, 259] width 29 height 25
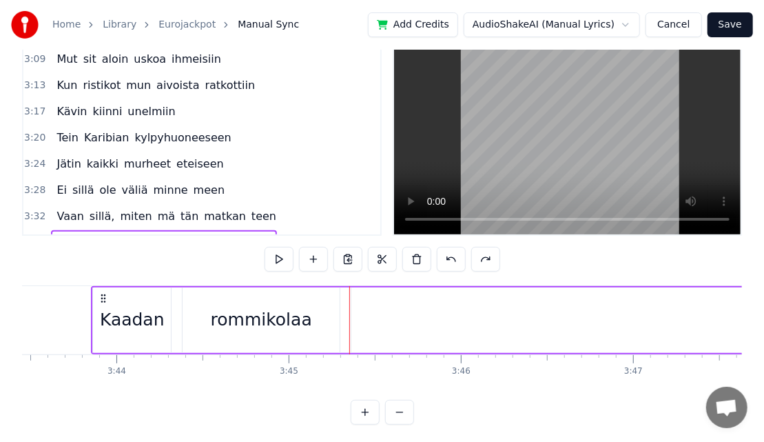
click at [404, 261] on button at bounding box center [416, 259] width 29 height 25
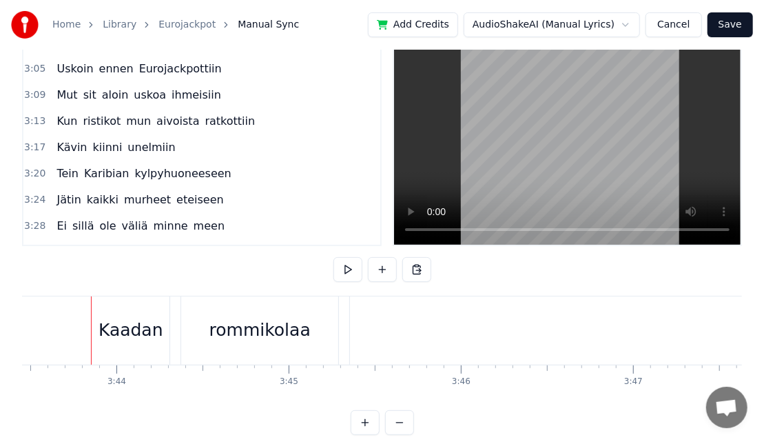
scroll to position [965, 0]
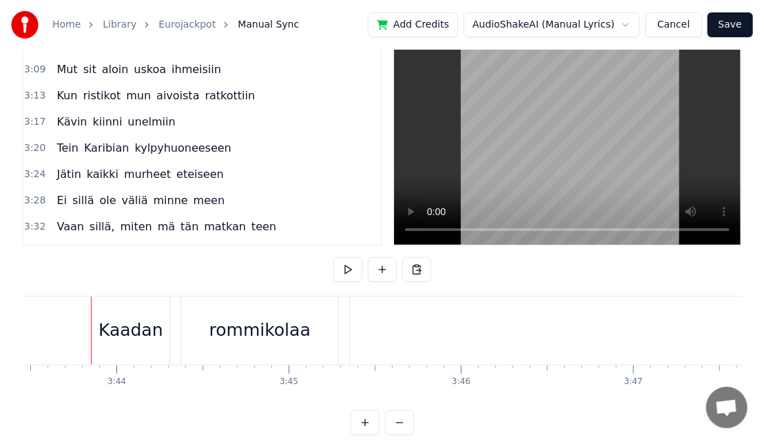
click at [193, 245] on span "kylpyammeeseen" at bounding box center [223, 253] width 100 height 16
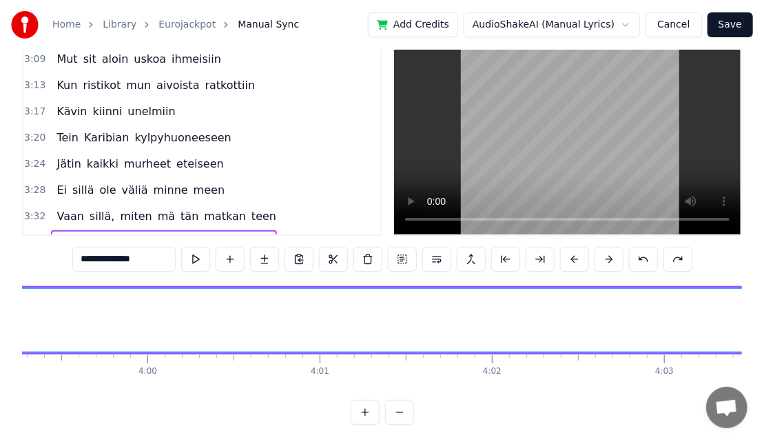
scroll to position [0, 41225]
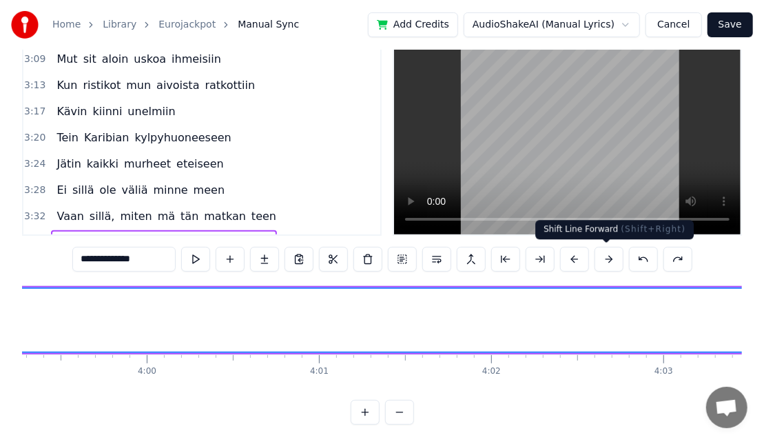
click at [598, 262] on button at bounding box center [609, 259] width 29 height 25
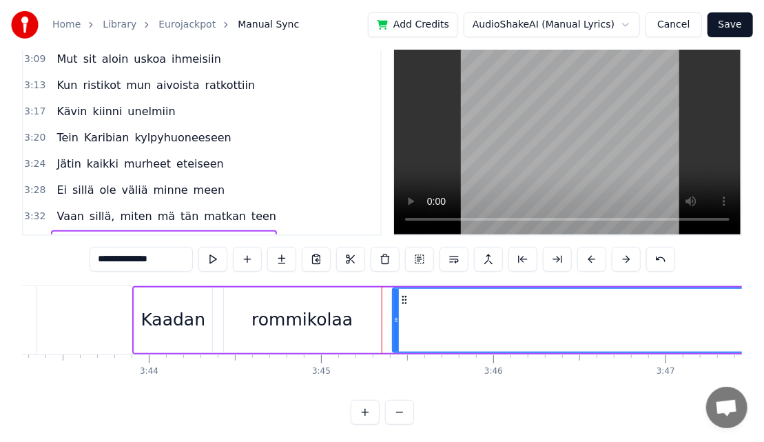
scroll to position [0, 38384]
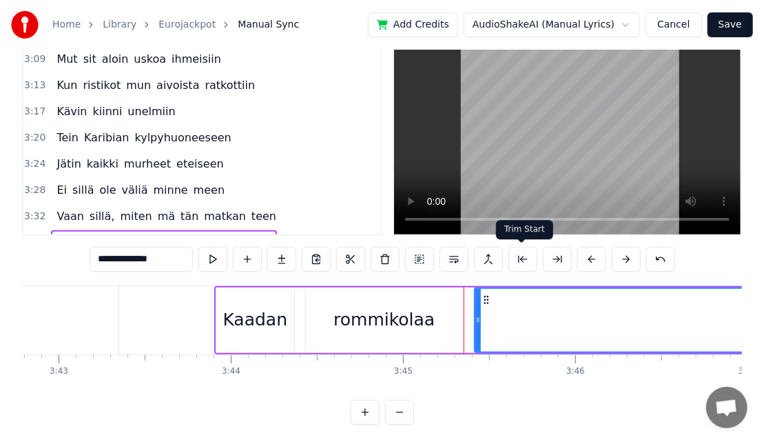
click at [525, 258] on button at bounding box center [523, 259] width 29 height 25
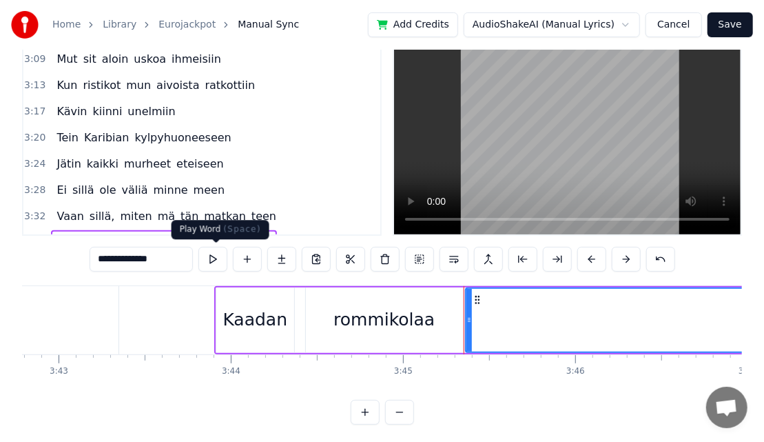
click at [227, 266] on button at bounding box center [212, 259] width 29 height 25
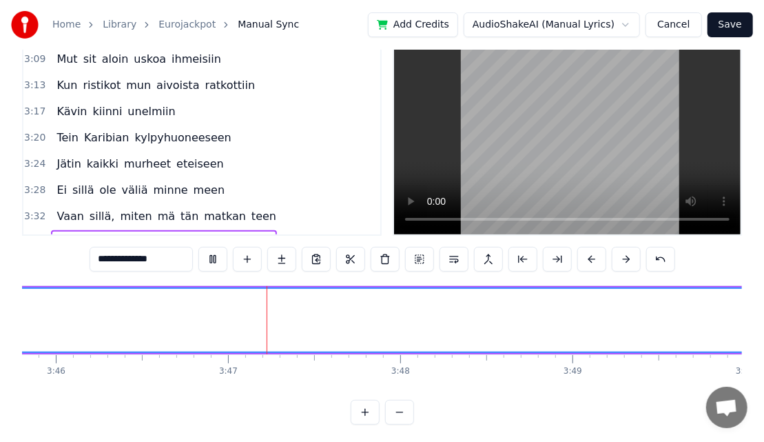
scroll to position [0, 38983]
click at [227, 266] on button at bounding box center [212, 259] width 29 height 25
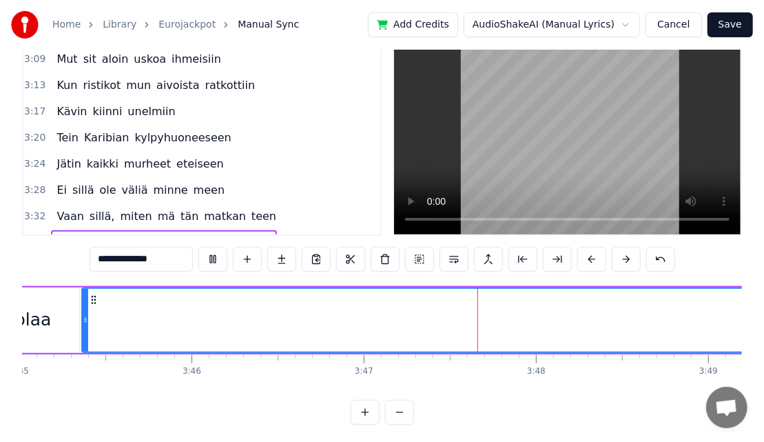
click at [227, 266] on button at bounding box center [212, 259] width 29 height 25
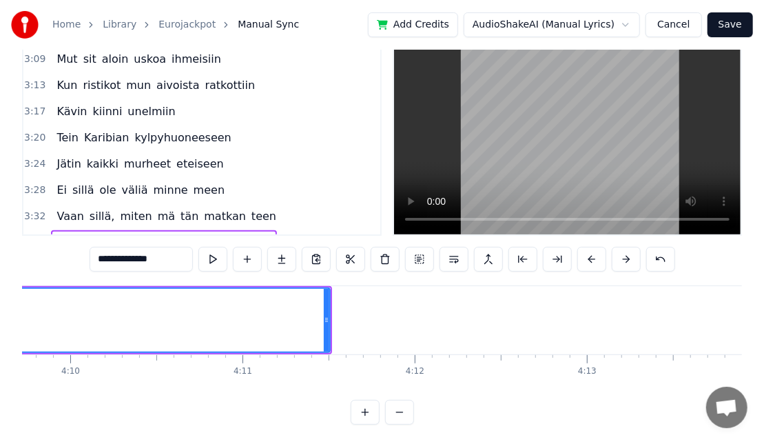
scroll to position [0, 43036]
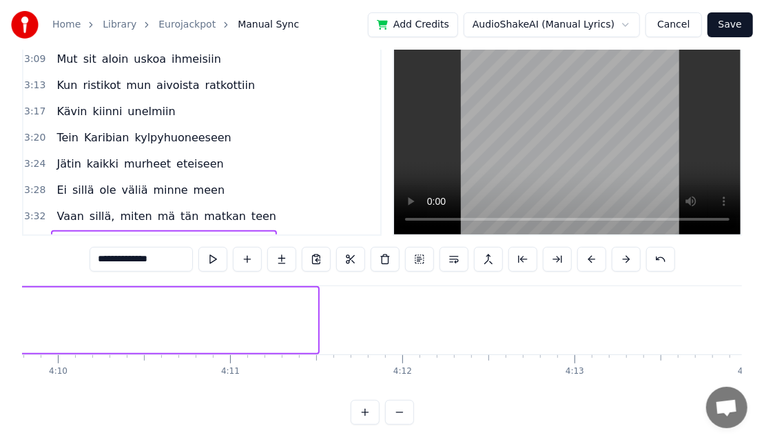
drag, startPoint x: 316, startPoint y: 324, endPoint x: -105, endPoint y: 292, distance: 422.3
click at [0, 292] on html "Home Library Eurojackpot Manual Sync Add Credits AudioShakeAI (Manual Lyrics) C…" at bounding box center [382, 195] width 764 height 504
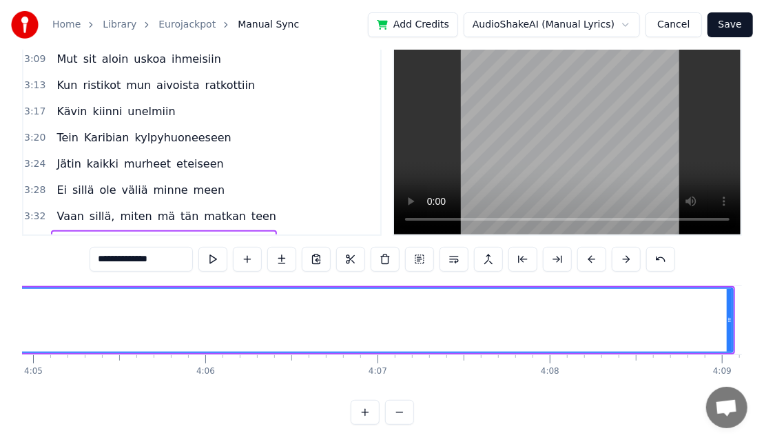
scroll to position [0, 42189]
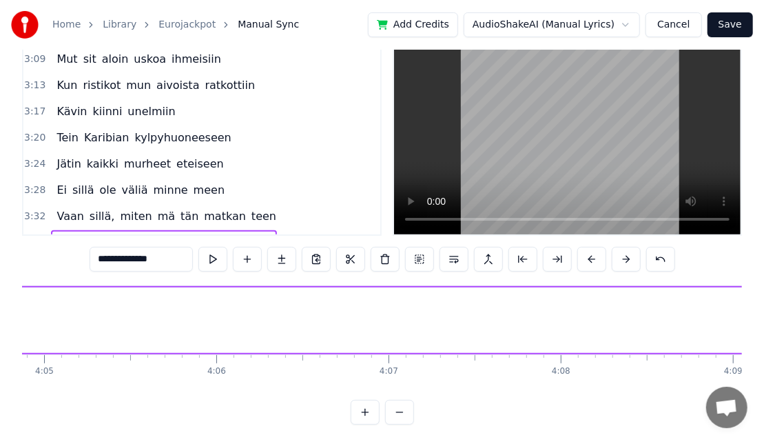
drag, startPoint x: 737, startPoint y: 327, endPoint x: 5, endPoint y: 302, distance: 733.0
click at [5, 302] on div "Home Library Eurojackpot Manual Sync Add Credits AudioShakeAI (Manual Lyrics) C…" at bounding box center [382, 184] width 764 height 482
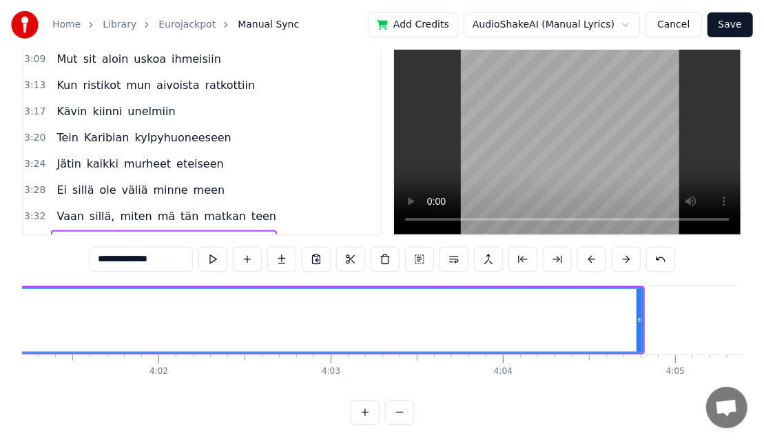
scroll to position [0, 41569]
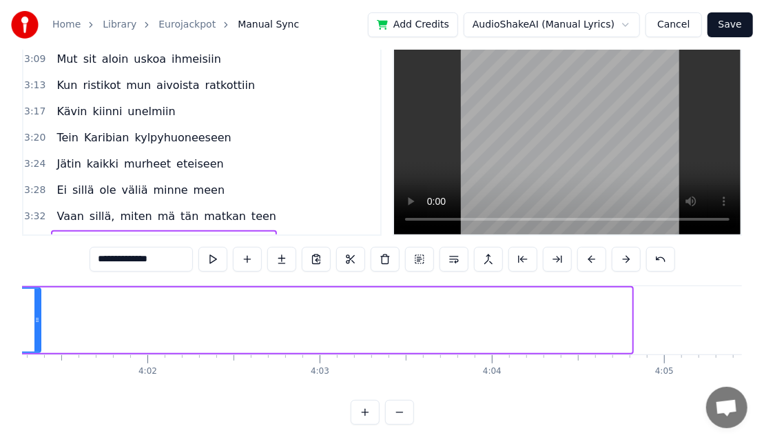
drag, startPoint x: 629, startPoint y: 317, endPoint x: -58, endPoint y: 280, distance: 687.4
click at [0, 280] on html "Home Library Eurojackpot Manual Sync Add Credits AudioShakeAI (Manual Lyrics) C…" at bounding box center [382, 195] width 764 height 504
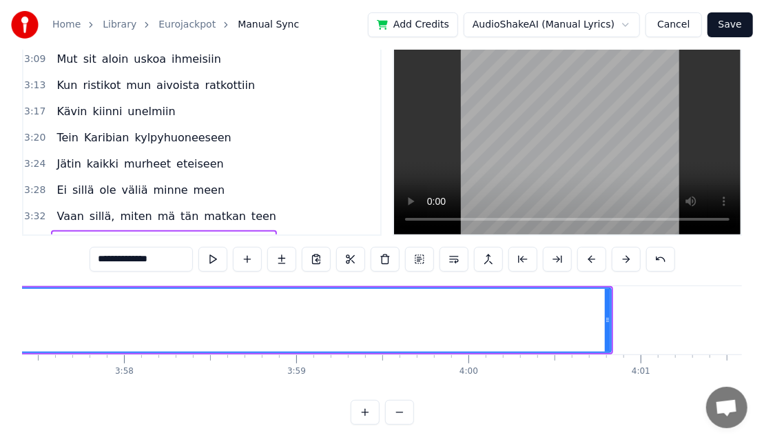
scroll to position [0, 40881]
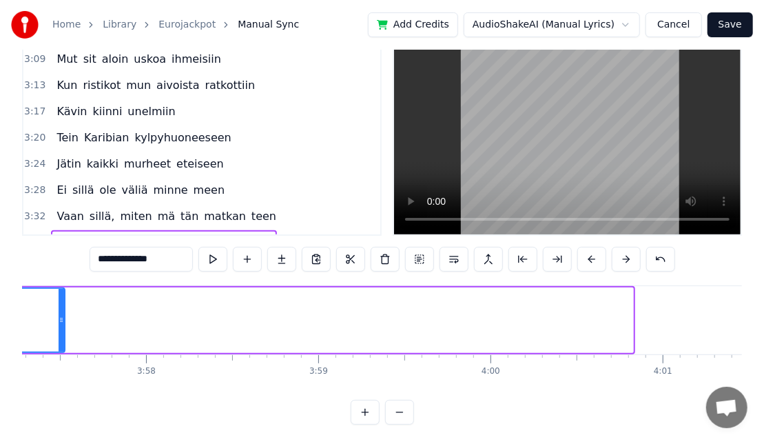
drag, startPoint x: 629, startPoint y: 324, endPoint x: -58, endPoint y: 277, distance: 688.7
click at [0, 277] on html "Home Library Eurojackpot Manual Sync Add Credits AudioShakeAI (Manual Lyrics) C…" at bounding box center [382, 195] width 764 height 504
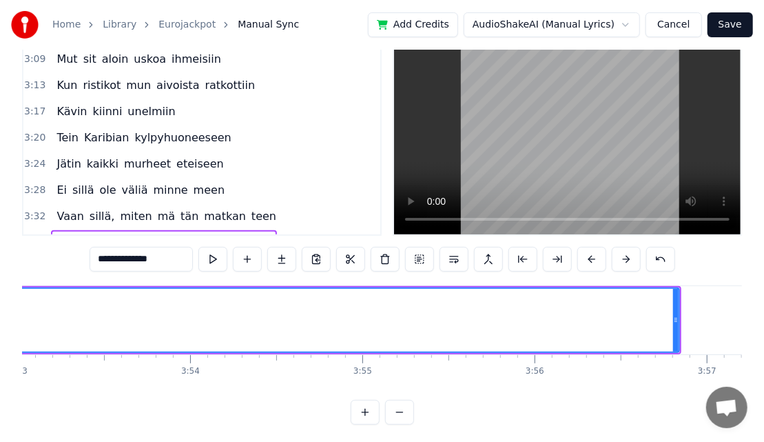
scroll to position [0, 40134]
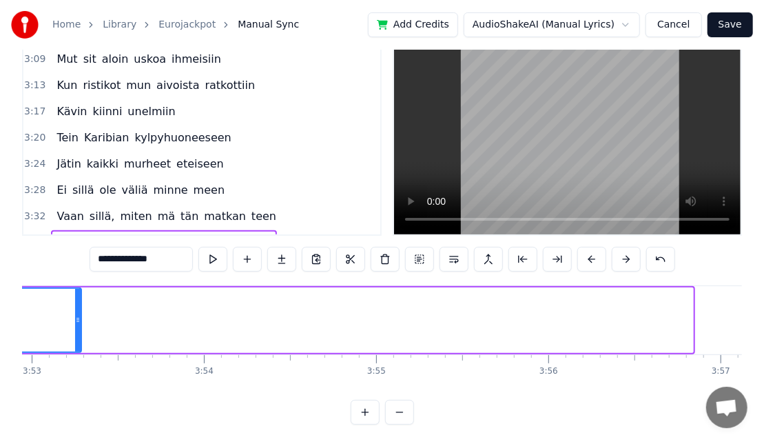
drag, startPoint x: 691, startPoint y: 321, endPoint x: 14, endPoint y: 295, distance: 677.3
click at [14, 295] on div "Home Library Eurojackpot Manual Sync Add Credits AudioShakeAI (Manual Lyrics) C…" at bounding box center [382, 184] width 764 height 482
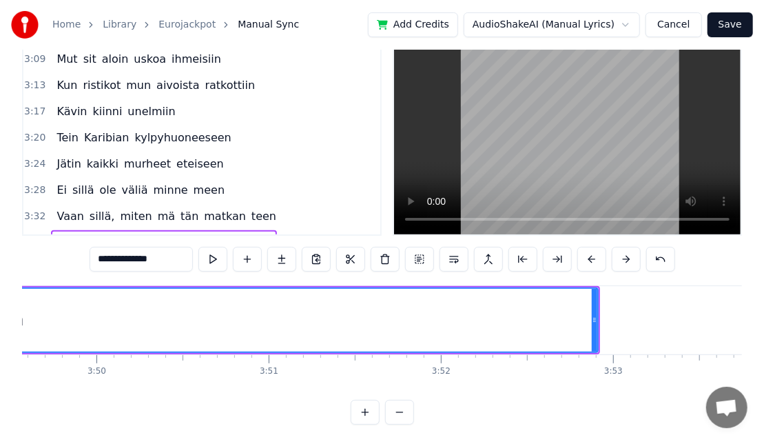
scroll to position [0, 39537]
drag, startPoint x: 612, startPoint y: 320, endPoint x: 511, endPoint y: 298, distance: 103.0
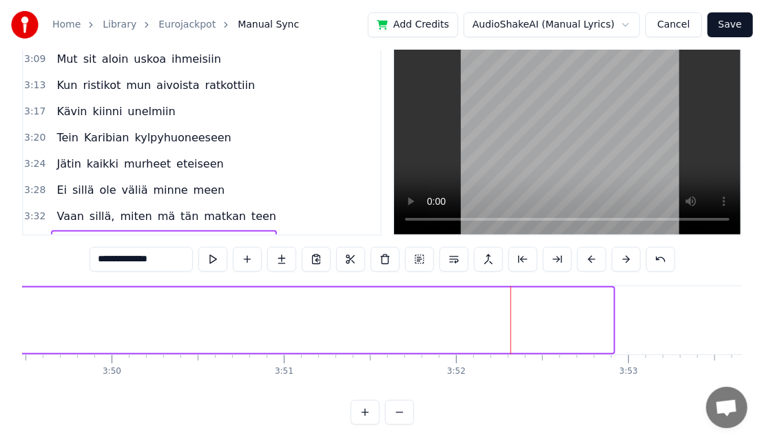
drag, startPoint x: 609, startPoint y: 323, endPoint x: -25, endPoint y: 241, distance: 639.2
click at [0, 241] on html "Home Library Eurojackpot Manual Sync Add Credits AudioShakeAI (Manual Lyrics) C…" at bounding box center [382, 195] width 764 height 504
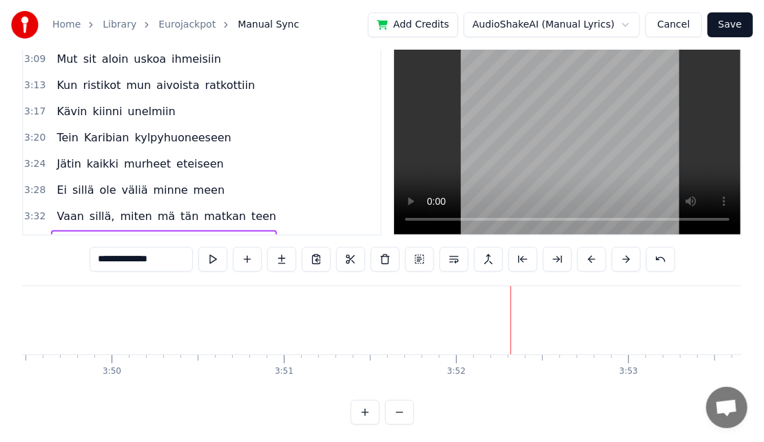
click at [188, 234] on span "kylpyammeeseen" at bounding box center [223, 242] width 100 height 16
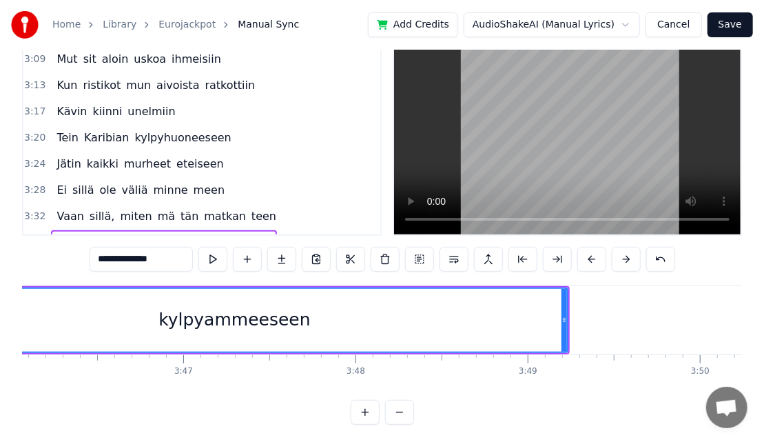
scroll to position [0, 38951]
drag, startPoint x: 557, startPoint y: 329, endPoint x: 370, endPoint y: 319, distance: 187.0
click at [370, 319] on div "kylpyammeeseen" at bounding box center [231, 320] width 664 height 63
click at [221, 234] on span "kylpyammeeseen" at bounding box center [223, 242] width 100 height 16
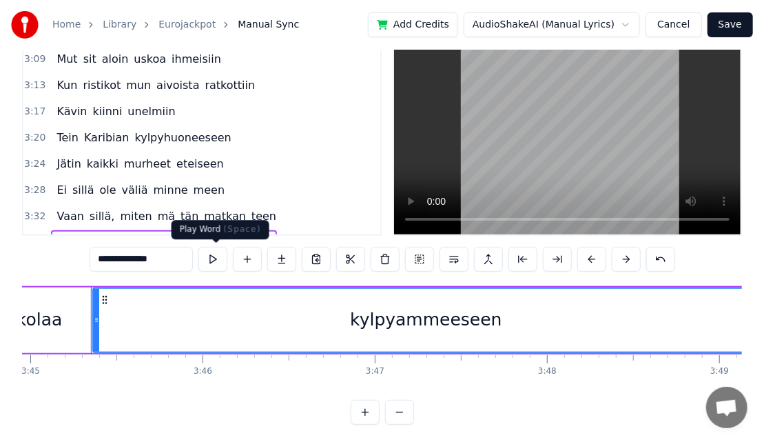
scroll to position [0, 38757]
click at [218, 267] on button at bounding box center [212, 259] width 29 height 25
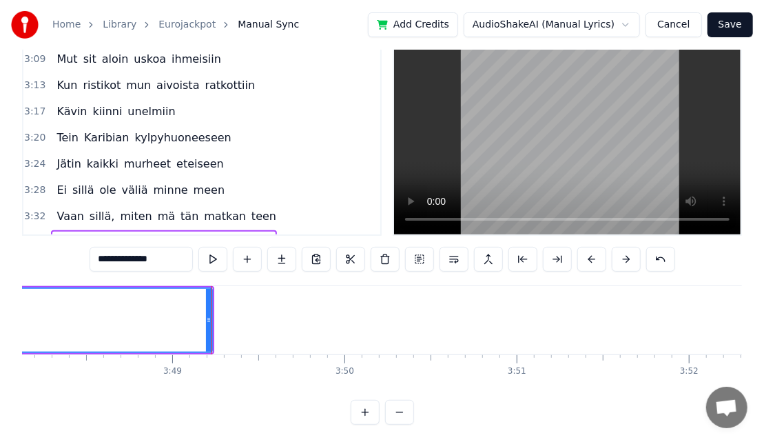
scroll to position [0, 39349]
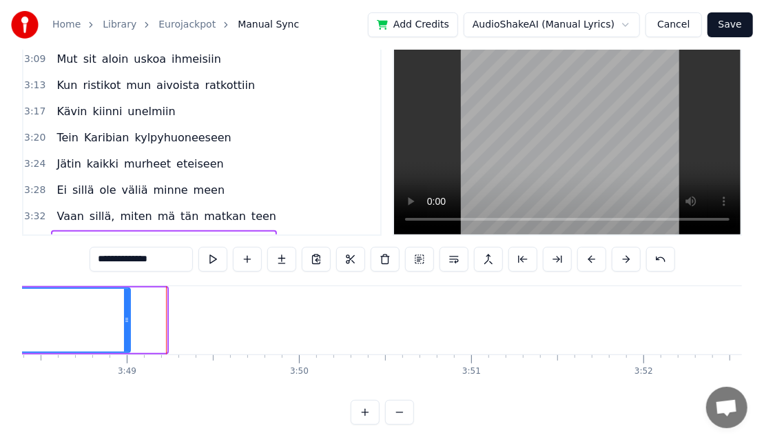
drag, startPoint x: 163, startPoint y: 332, endPoint x: 127, endPoint y: 332, distance: 36.5
click at [127, 332] on div at bounding box center [127, 320] width 6 height 63
click at [201, 234] on span "kylpyammeeseen" at bounding box center [223, 242] width 100 height 16
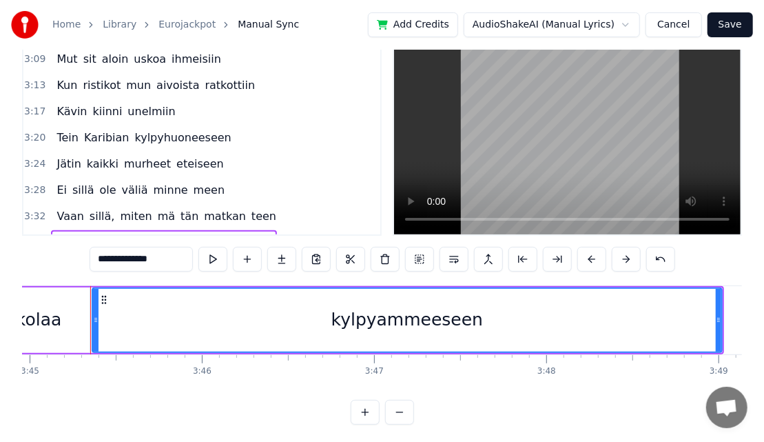
scroll to position [0, 38757]
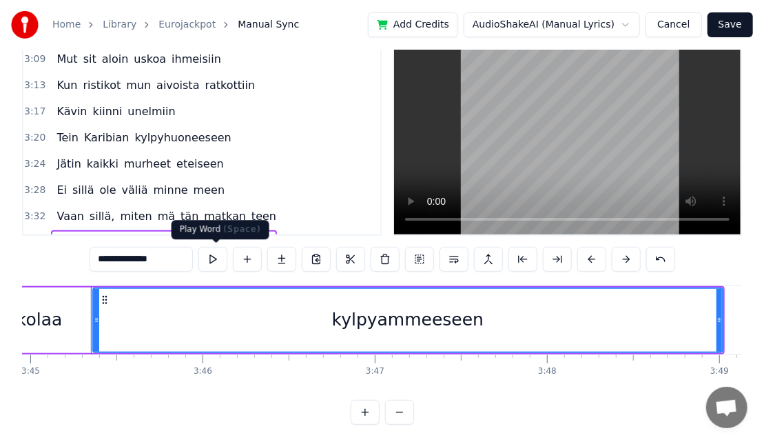
click at [212, 251] on button at bounding box center [212, 259] width 29 height 25
click at [226, 256] on button at bounding box center [212, 259] width 29 height 25
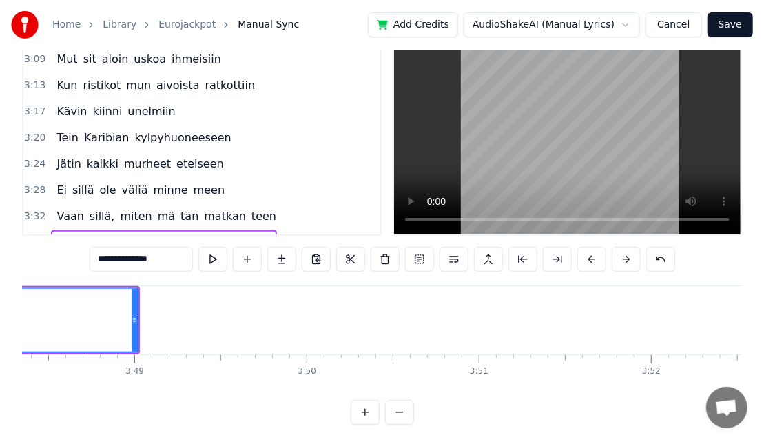
scroll to position [0, 39343]
click at [733, 22] on button "Save" at bounding box center [730, 24] width 45 height 25
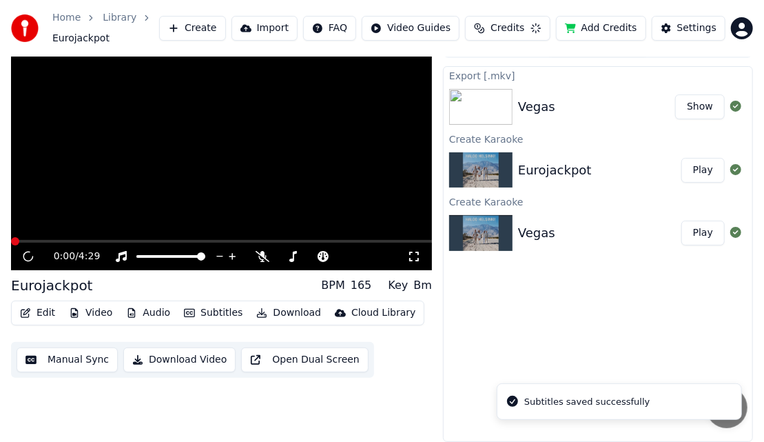
scroll to position [23, 0]
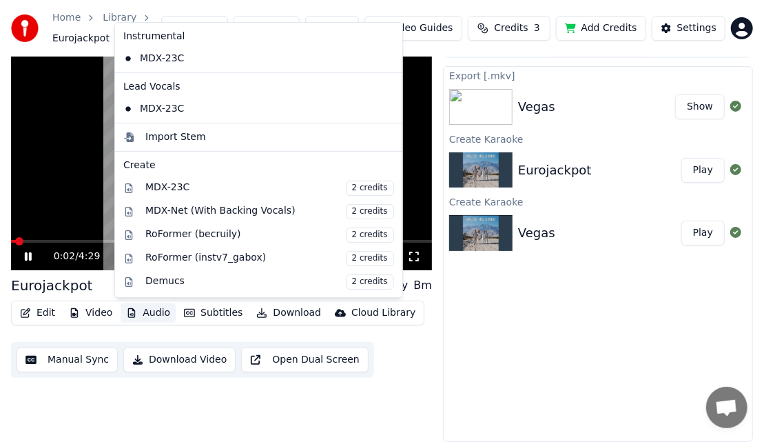
click at [152, 309] on button "Audio" at bounding box center [148, 312] width 55 height 19
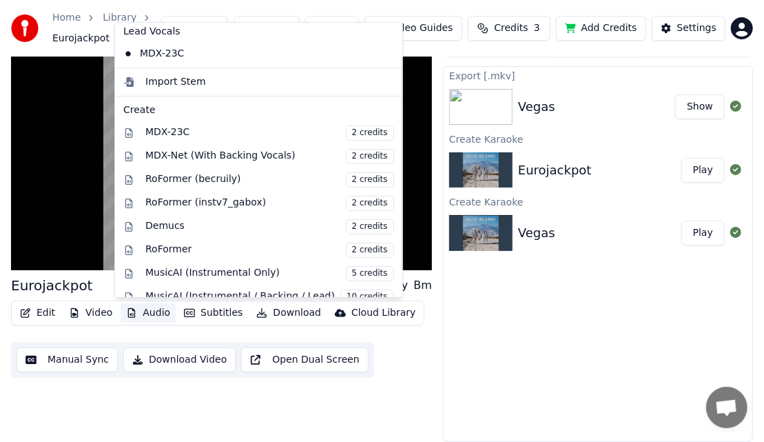
scroll to position [0, 0]
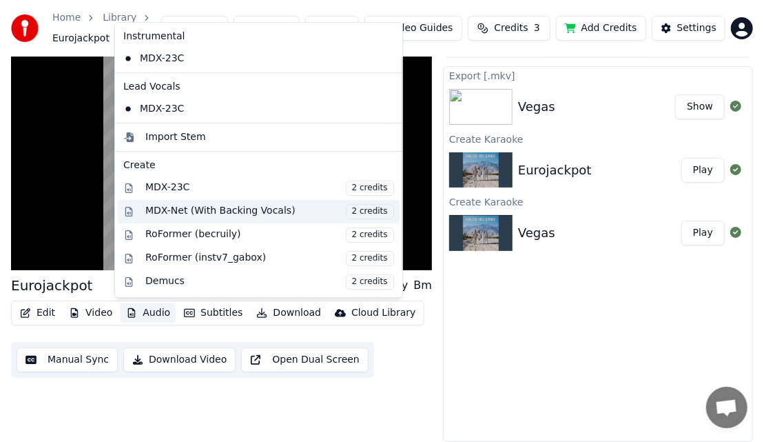
click at [276, 214] on div "MDX-Net (With Backing Vocals) 2 credits" at bounding box center [269, 211] width 249 height 15
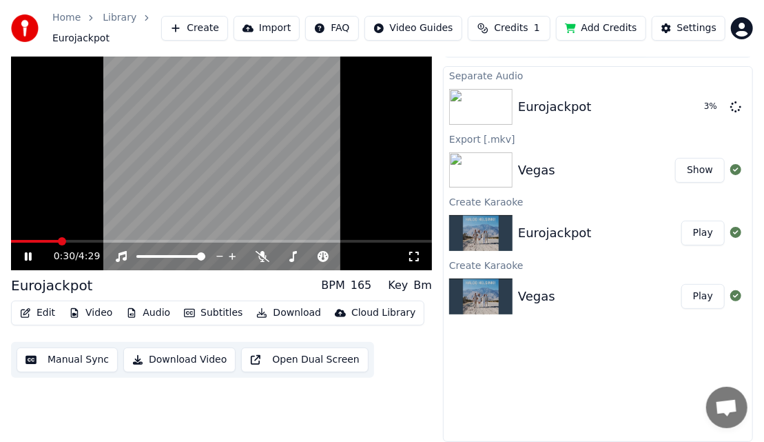
click at [200, 157] on video at bounding box center [221, 151] width 421 height 237
click at [136, 311] on button "Audio" at bounding box center [148, 312] width 55 height 19
click at [22, 254] on icon at bounding box center [38, 256] width 32 height 11
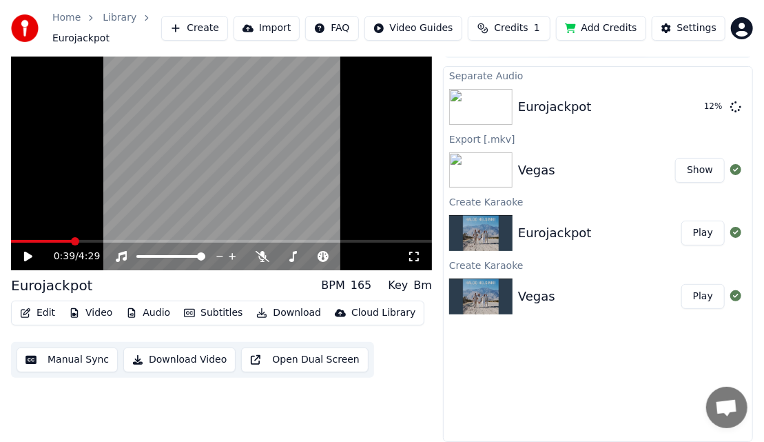
click at [72, 242] on span at bounding box center [221, 241] width 421 height 3
click at [11, 237] on span at bounding box center [15, 241] width 8 height 8
drag, startPoint x: 238, startPoint y: 119, endPoint x: 256, endPoint y: 136, distance: 24.4
click at [256, 136] on video at bounding box center [221, 151] width 421 height 237
click at [227, 186] on video at bounding box center [221, 151] width 421 height 237
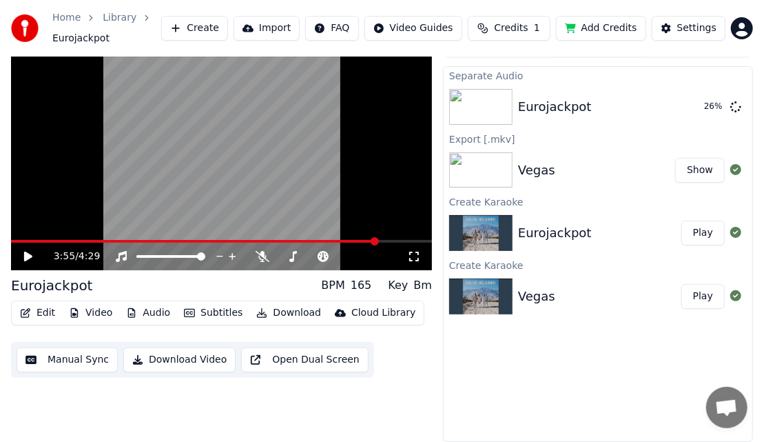
click at [378, 242] on span at bounding box center [221, 241] width 421 height 3
click at [352, 241] on span at bounding box center [197, 241] width 372 height 3
click at [209, 181] on video at bounding box center [221, 151] width 421 height 237
click at [74, 369] on button "Manual Sync" at bounding box center [67, 359] width 101 height 25
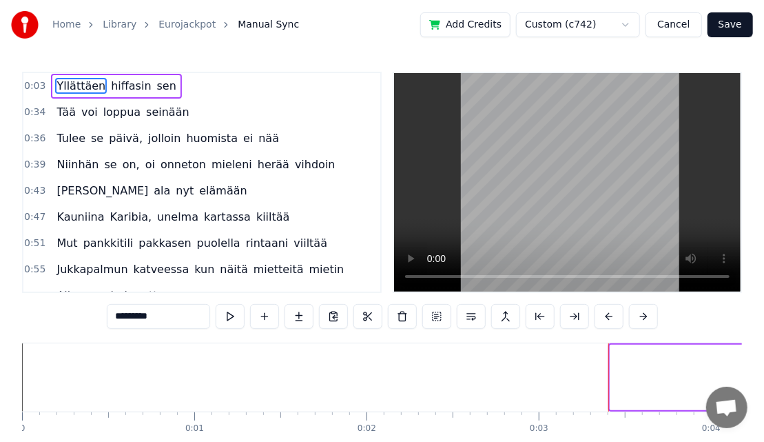
drag, startPoint x: 612, startPoint y: 378, endPoint x: 776, endPoint y: 394, distance: 164.8
click at [764, 394] on html "Home Library Eurojackpot Manual Sync Add Credits Custom (c742) Cancel Save 0:03…" at bounding box center [382, 252] width 764 height 504
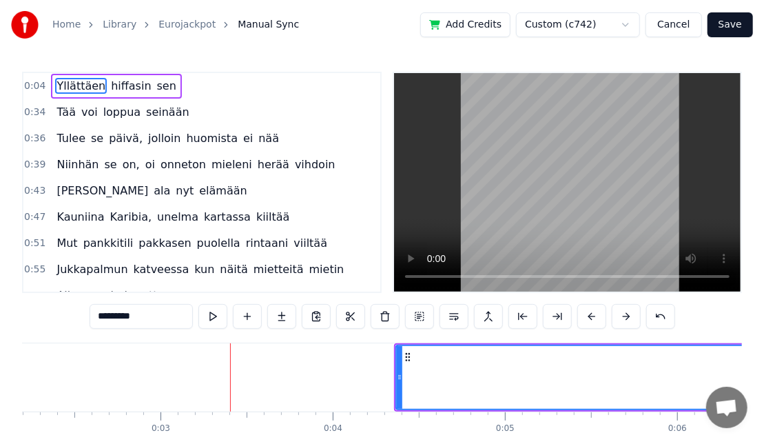
scroll to position [0, 380]
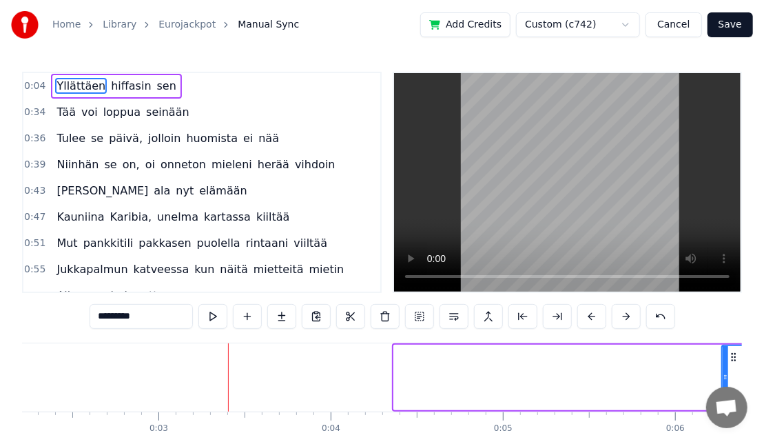
drag, startPoint x: 398, startPoint y: 378, endPoint x: 776, endPoint y: 405, distance: 378.6
click at [764, 405] on html "Home Library Eurojackpot Manual Sync Add Credits Custom (c742) Cancel Save 0:04…" at bounding box center [382, 252] width 764 height 504
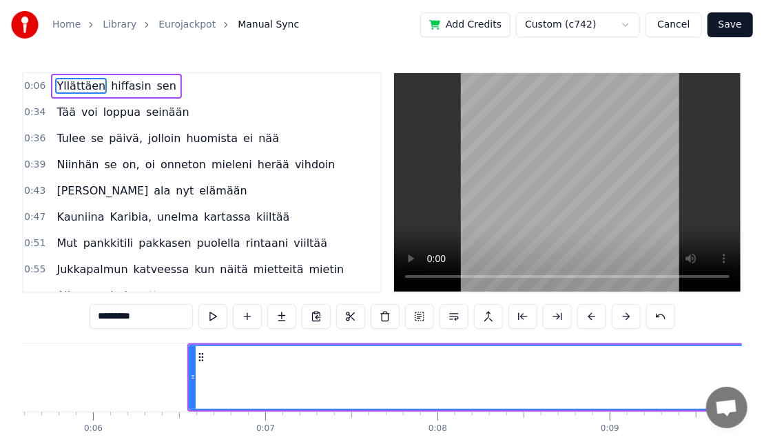
scroll to position [0, 963]
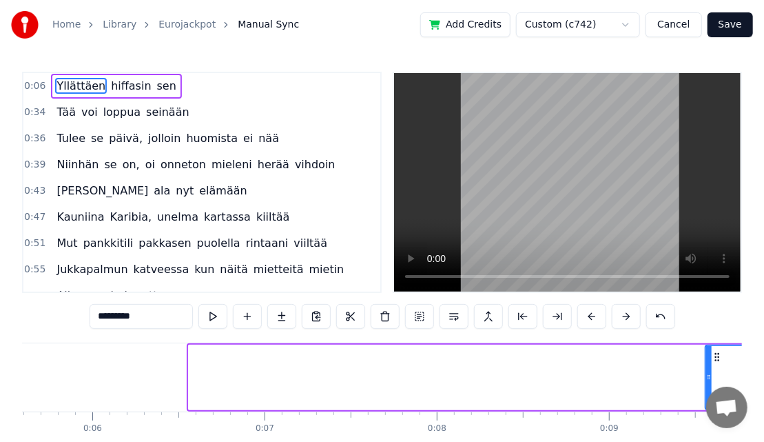
drag, startPoint x: 190, startPoint y: 369, endPoint x: 776, endPoint y: 417, distance: 587.7
click at [764, 417] on html "Home Library Eurojackpot Manual Sync Add Credits Custom (c742) Cancel Save 0:06…" at bounding box center [382, 252] width 764 height 504
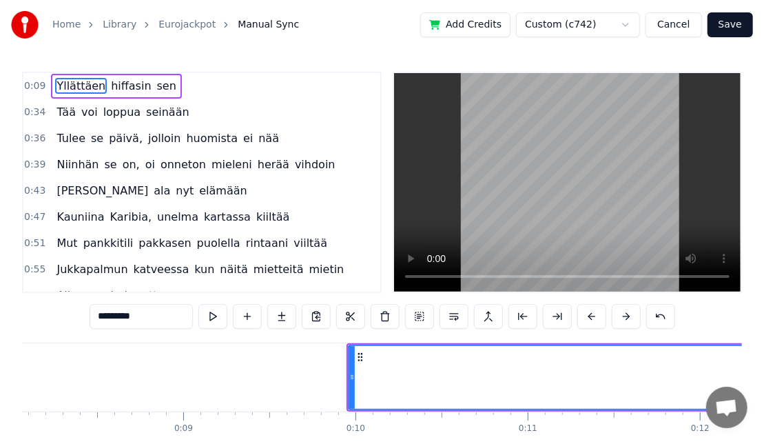
scroll to position [0, 1391]
click at [527, 320] on button at bounding box center [523, 316] width 29 height 25
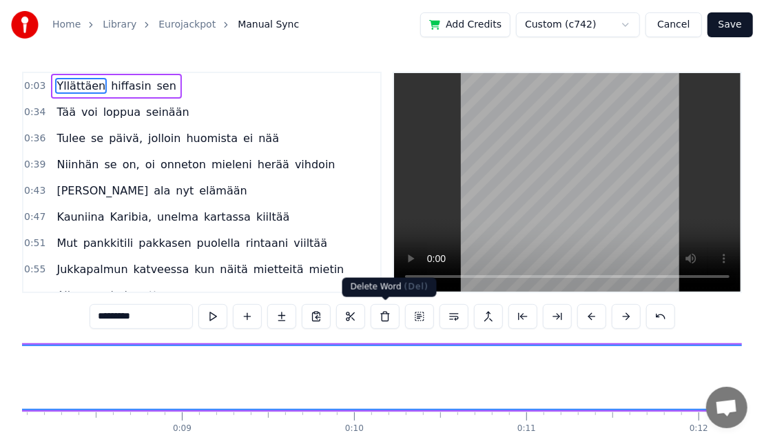
click at [390, 323] on button at bounding box center [385, 316] width 29 height 25
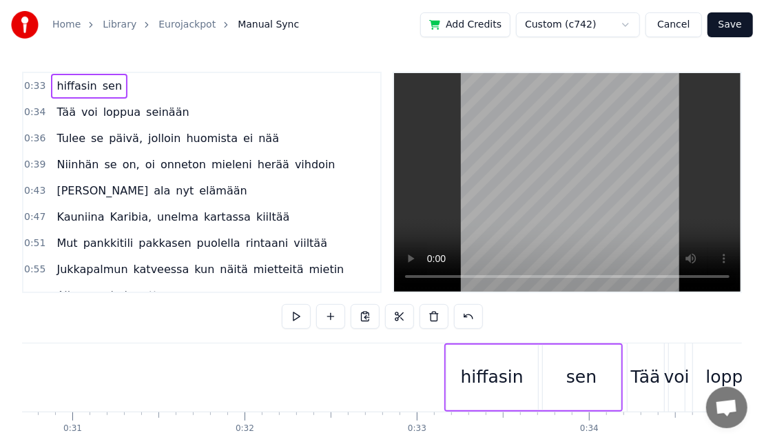
scroll to position [0, 5291]
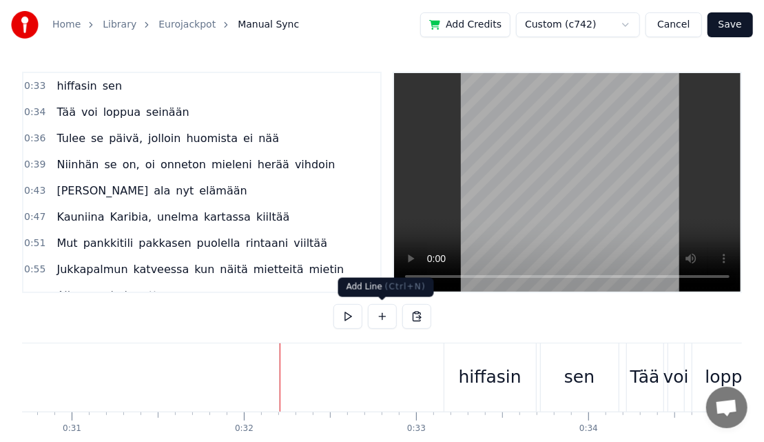
click at [374, 318] on button at bounding box center [382, 316] width 29 height 25
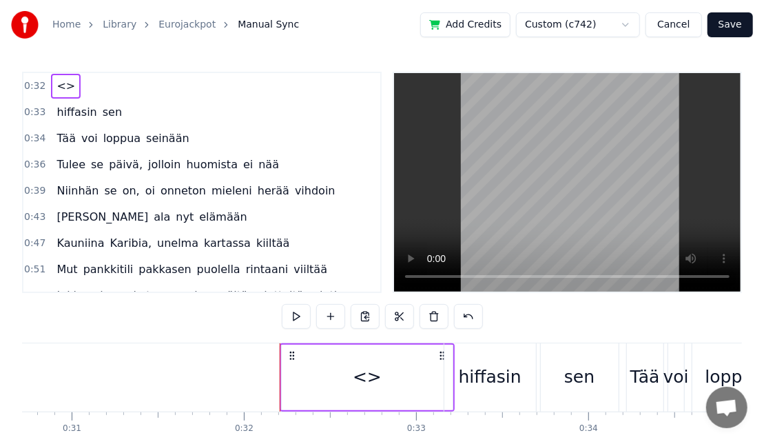
click at [374, 318] on button at bounding box center [365, 316] width 29 height 25
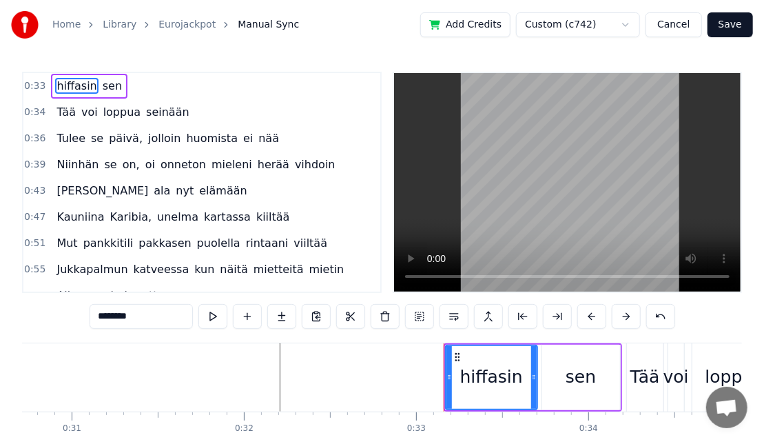
click at [249, 320] on button at bounding box center [247, 316] width 29 height 25
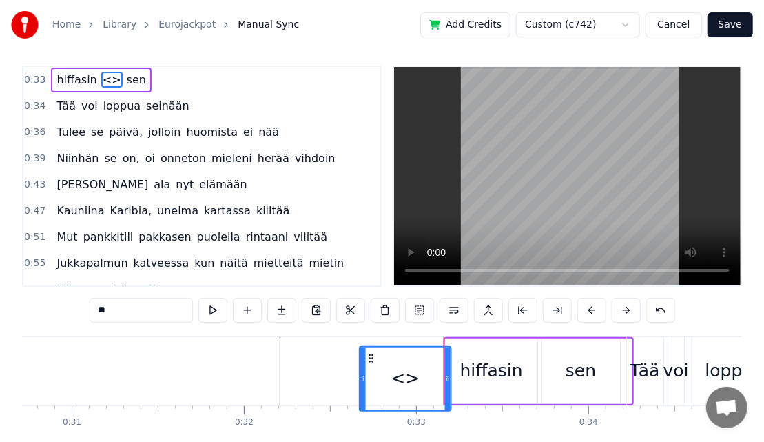
scroll to position [12, 0]
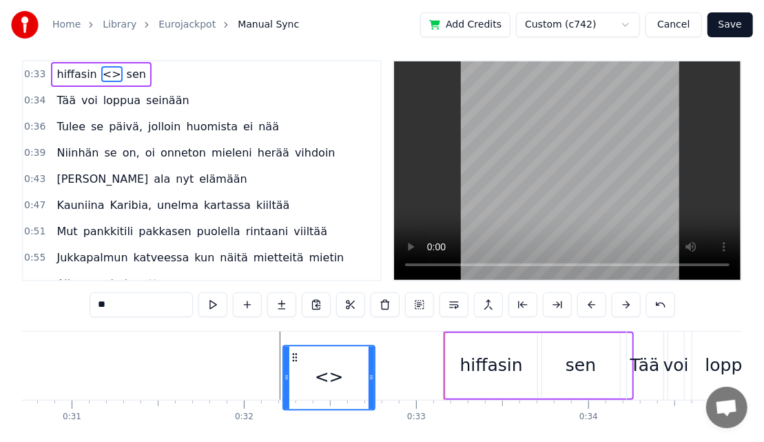
drag, startPoint x: 553, startPoint y: 357, endPoint x: 296, endPoint y: 327, distance: 258.1
click at [296, 327] on div "0:33 hiffasin <> sen 0:34 Tää voi loppua seinään 0:36 Tulee se päivä, jolloin h…" at bounding box center [382, 265] width 720 height 410
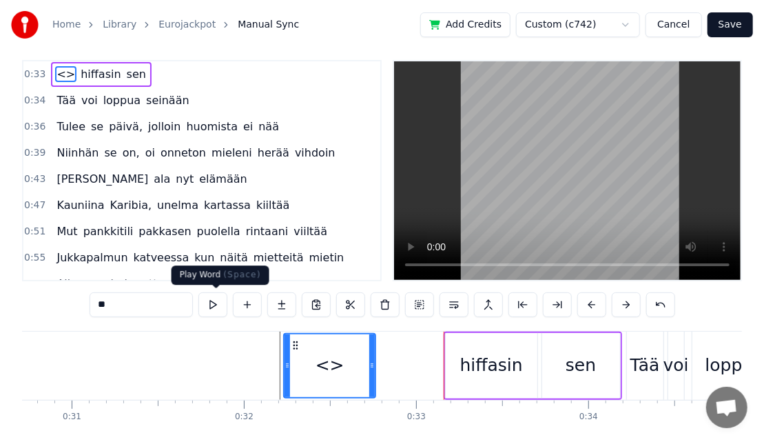
click at [215, 305] on button at bounding box center [212, 304] width 29 height 25
click at [173, 301] on input "**" at bounding box center [141, 304] width 103 height 25
type input "*"
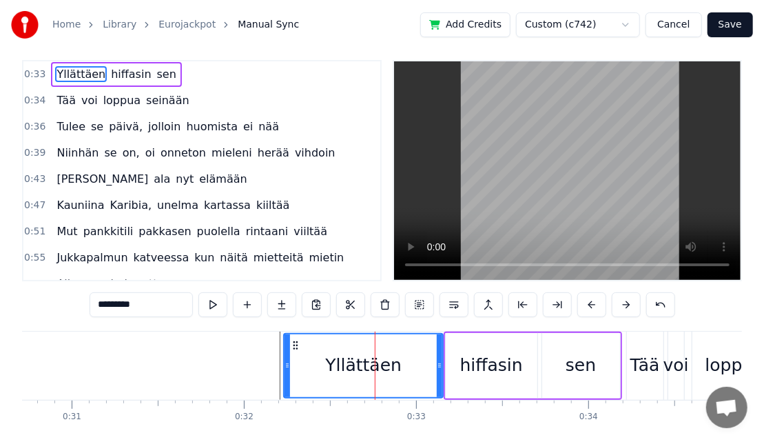
drag, startPoint x: 371, startPoint y: 365, endPoint x: 438, endPoint y: 379, distance: 68.9
click at [438, 379] on div at bounding box center [440, 365] width 6 height 63
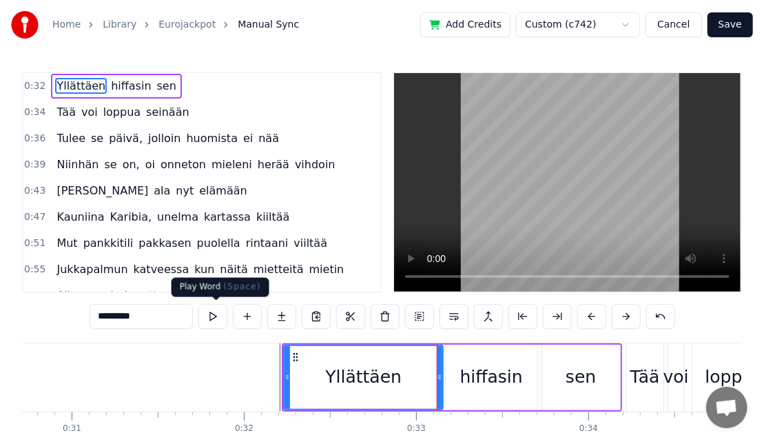
click at [224, 319] on button at bounding box center [212, 316] width 29 height 25
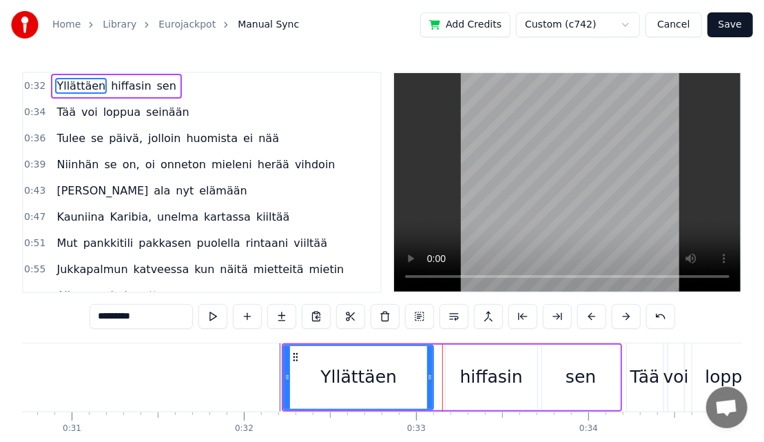
drag, startPoint x: 439, startPoint y: 380, endPoint x: 429, endPoint y: 382, distance: 9.7
click at [429, 382] on icon at bounding box center [430, 376] width 6 height 11
click at [223, 316] on button at bounding box center [212, 316] width 29 height 25
click at [463, 386] on div "hiffasin" at bounding box center [492, 377] width 92 height 65
click at [463, 386] on div "hiffasin" at bounding box center [491, 377] width 63 height 26
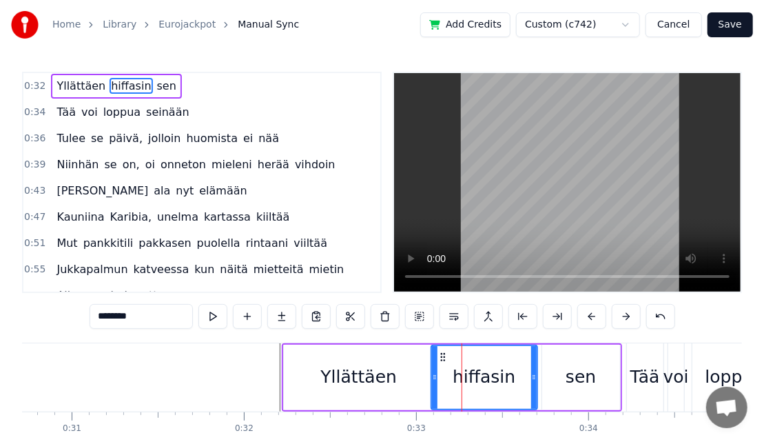
drag, startPoint x: 449, startPoint y: 385, endPoint x: 436, endPoint y: 391, distance: 14.8
click at [436, 391] on div at bounding box center [435, 377] width 6 height 63
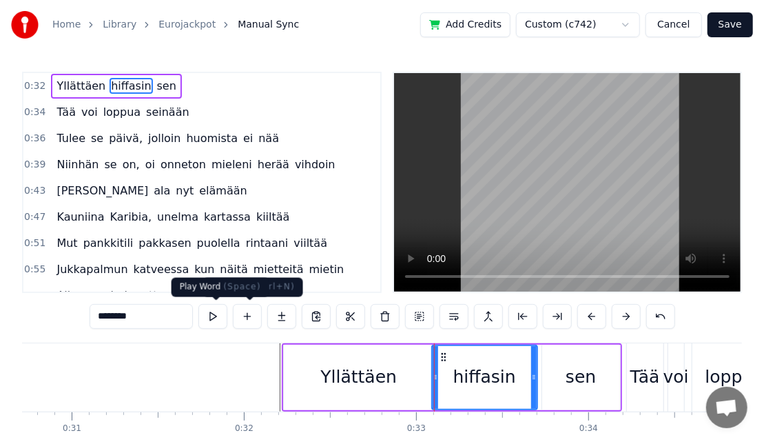
click at [221, 313] on button at bounding box center [212, 316] width 29 height 25
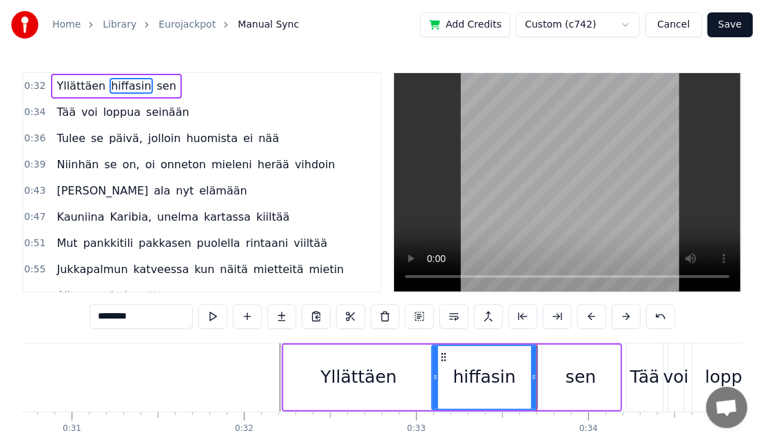
click at [317, 383] on div "Yllättäen" at bounding box center [359, 377] width 150 height 65
type input "*********"
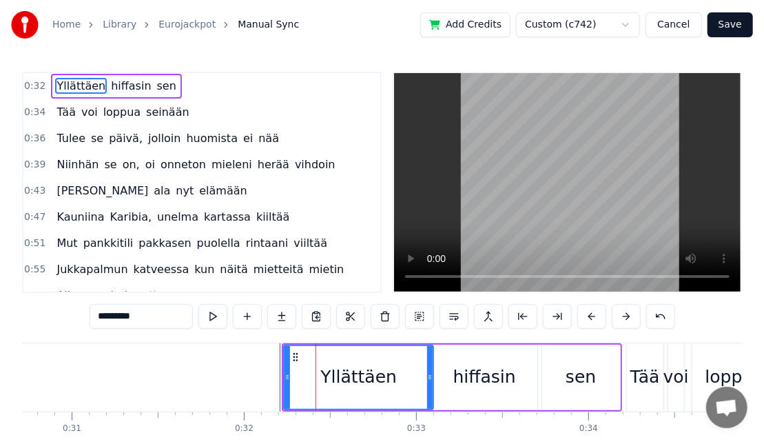
click at [317, 383] on div "Yllättäen" at bounding box center [359, 377] width 148 height 63
click at [347, 291] on div "0:58 Alkaa se hahmottumaan" at bounding box center [201, 296] width 357 height 26
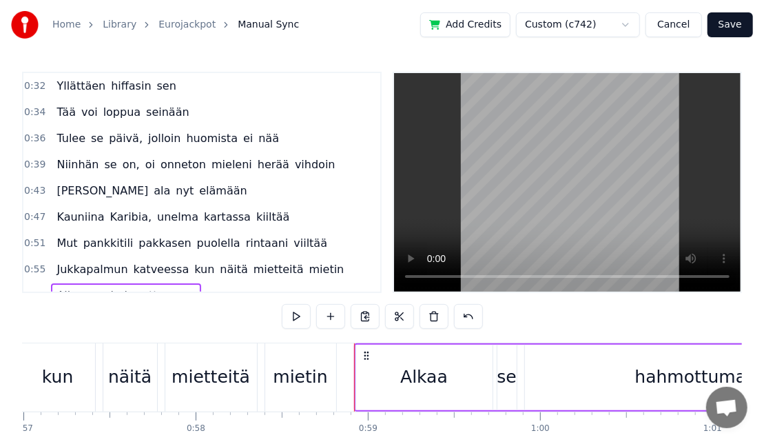
scroll to position [0, 10082]
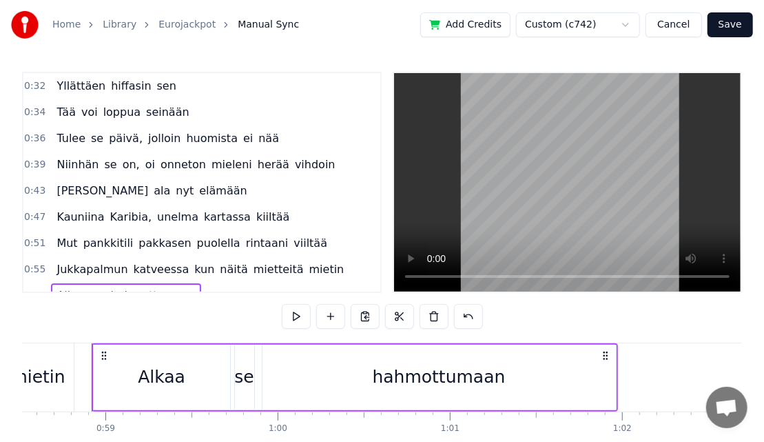
click at [74, 82] on span "Yllättäen" at bounding box center [81, 86] width 52 height 16
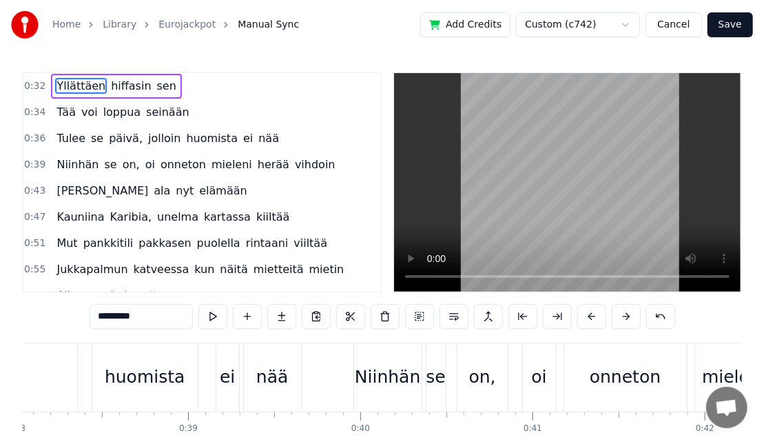
scroll to position [0, 5482]
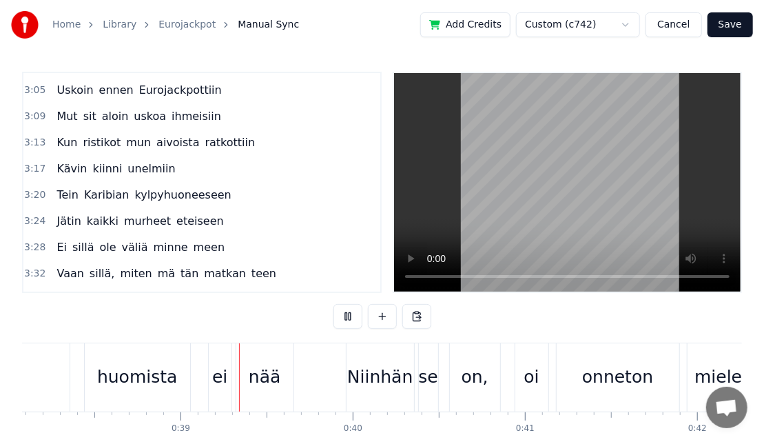
scroll to position [0, 6623]
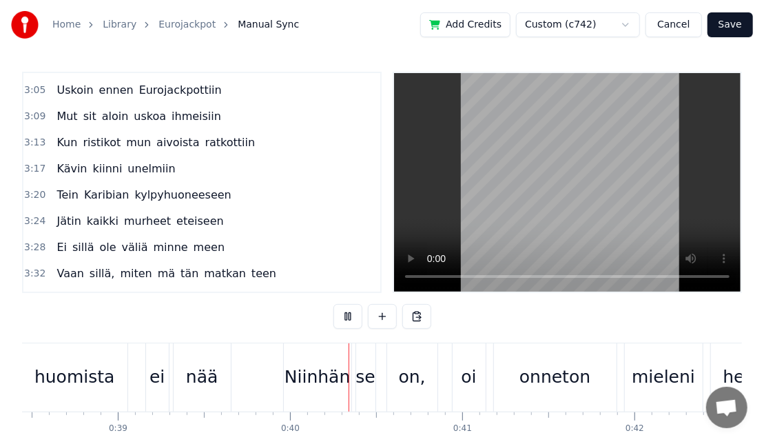
click at [193, 292] on span "kylpyammeeseen" at bounding box center [223, 300] width 100 height 16
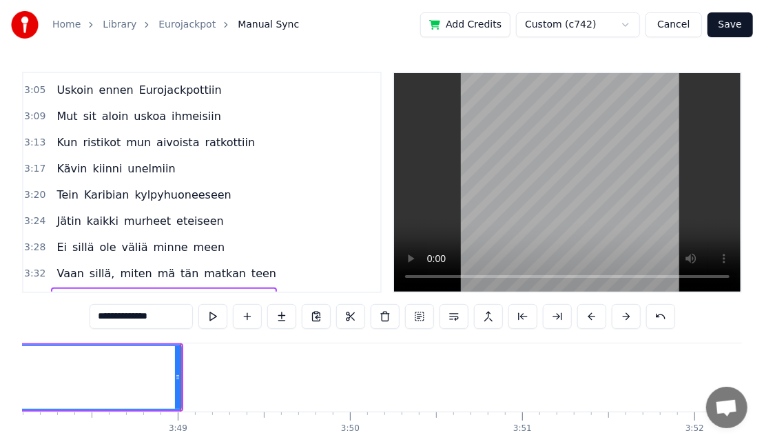
scroll to position [0, 39340]
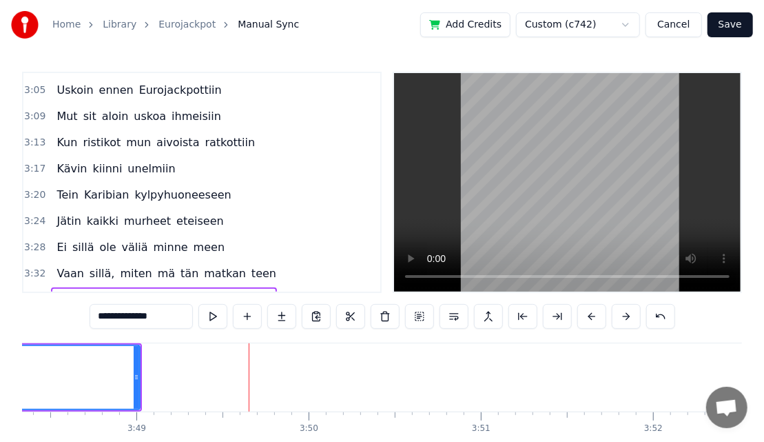
click at [748, 21] on button "Save" at bounding box center [730, 24] width 45 height 25
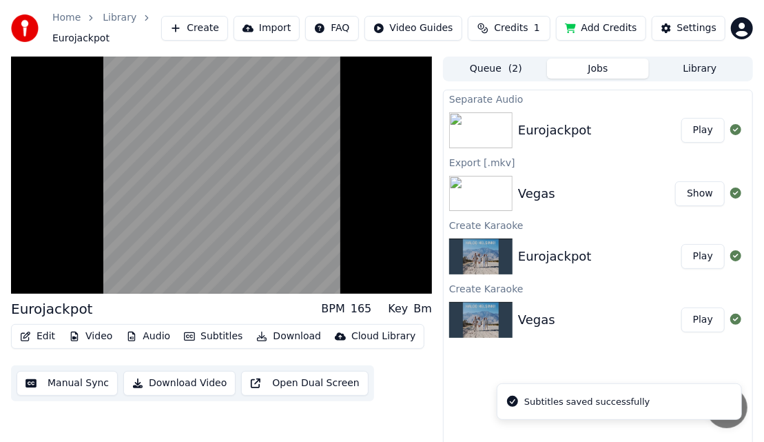
click at [693, 135] on button "Play" at bounding box center [703, 130] width 43 height 25
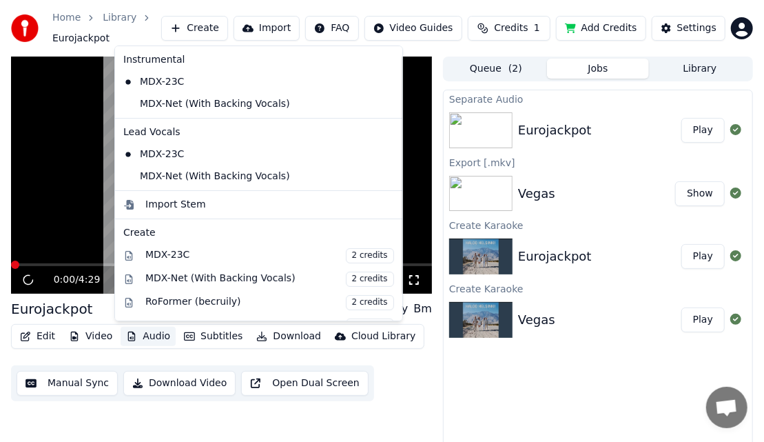
click at [160, 334] on button "Audio" at bounding box center [148, 336] width 55 height 19
click at [202, 108] on div "MDX-Net (With Backing Vocals)" at bounding box center [248, 104] width 261 height 22
click at [141, 334] on button "Audio" at bounding box center [148, 336] width 55 height 19
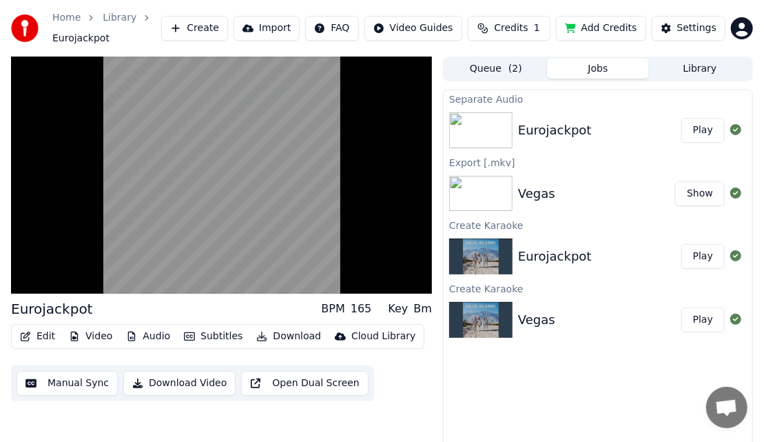
click at [143, 340] on button "Audio" at bounding box center [148, 336] width 55 height 19
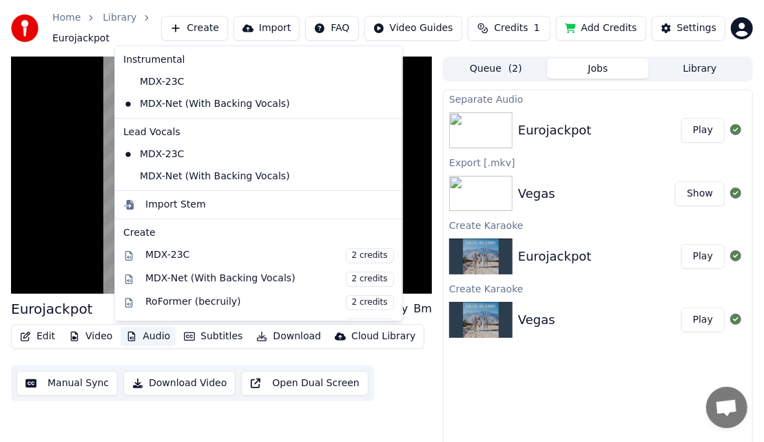
click at [143, 340] on button "Audio" at bounding box center [148, 336] width 55 height 19
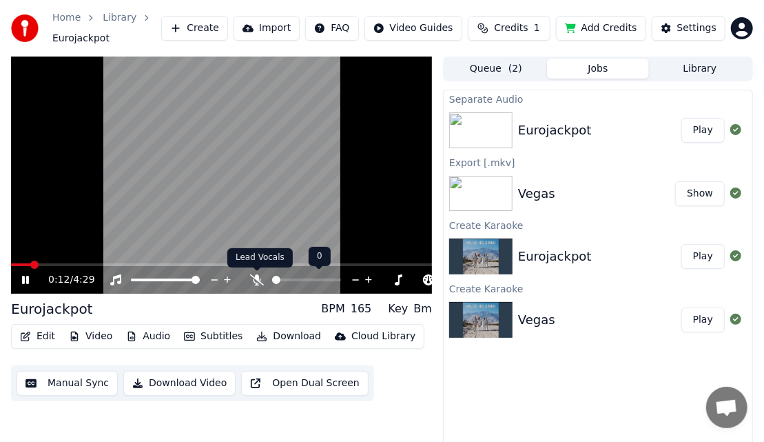
click at [258, 281] on icon at bounding box center [257, 279] width 14 height 11
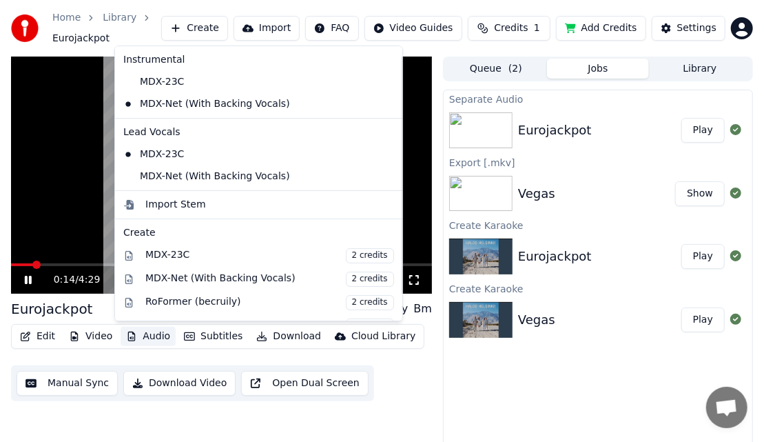
click at [137, 343] on button "Audio" at bounding box center [148, 336] width 55 height 19
click at [205, 174] on div "MDX-Net (With Backing Vocals)" at bounding box center [248, 176] width 261 height 22
click at [156, 336] on button "Audio" at bounding box center [148, 336] width 55 height 19
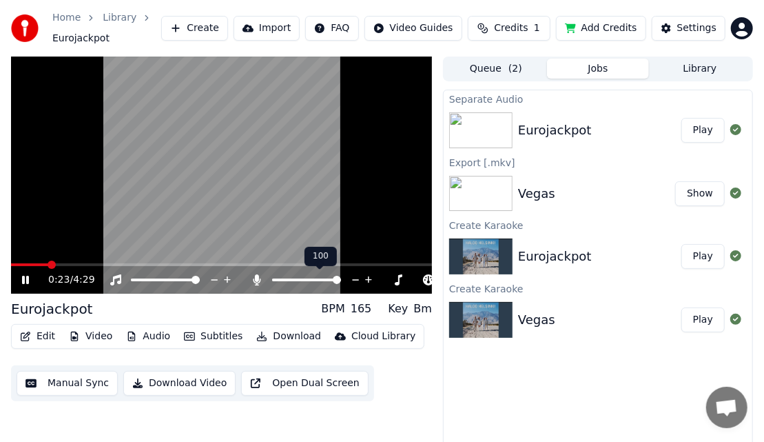
click at [257, 281] on icon at bounding box center [258, 279] width 8 height 11
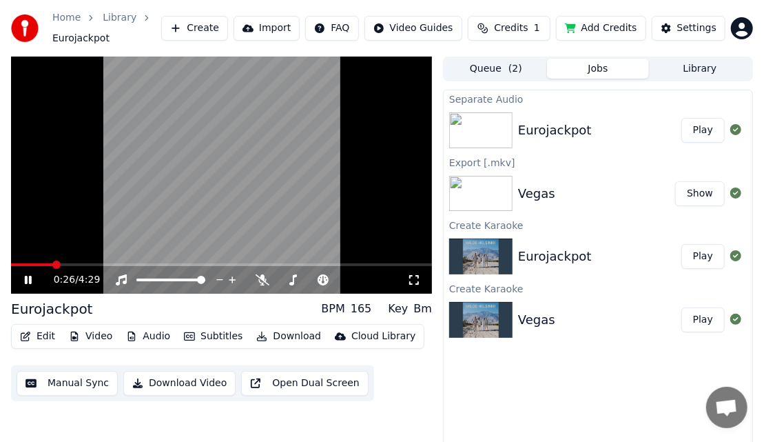
click at [143, 205] on video at bounding box center [221, 175] width 421 height 237
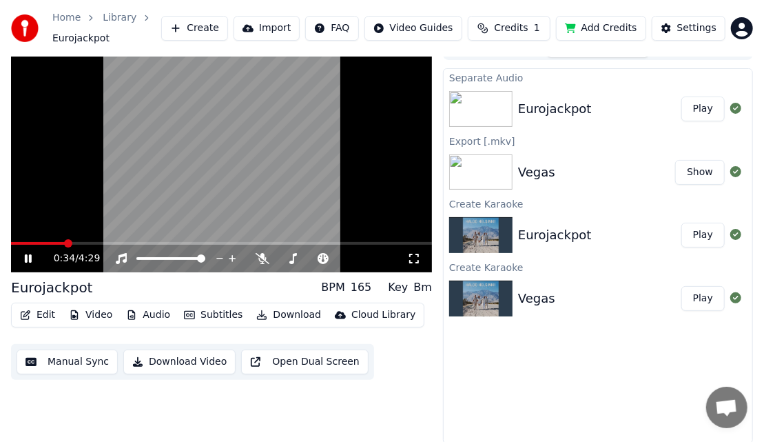
scroll to position [23, 0]
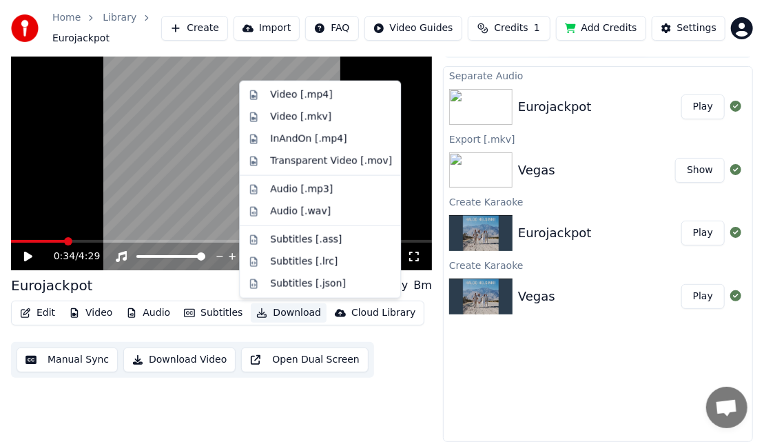
click at [281, 317] on button "Download" at bounding box center [289, 312] width 76 height 19
click at [316, 116] on div "Video [.mkv]" at bounding box center [300, 117] width 61 height 14
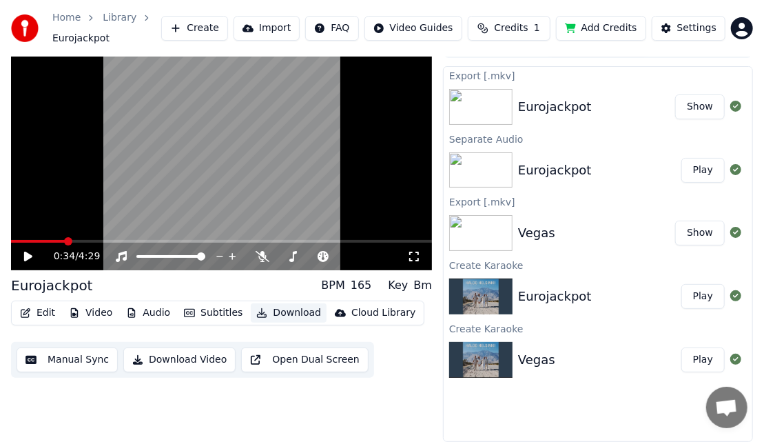
scroll to position [0, 0]
